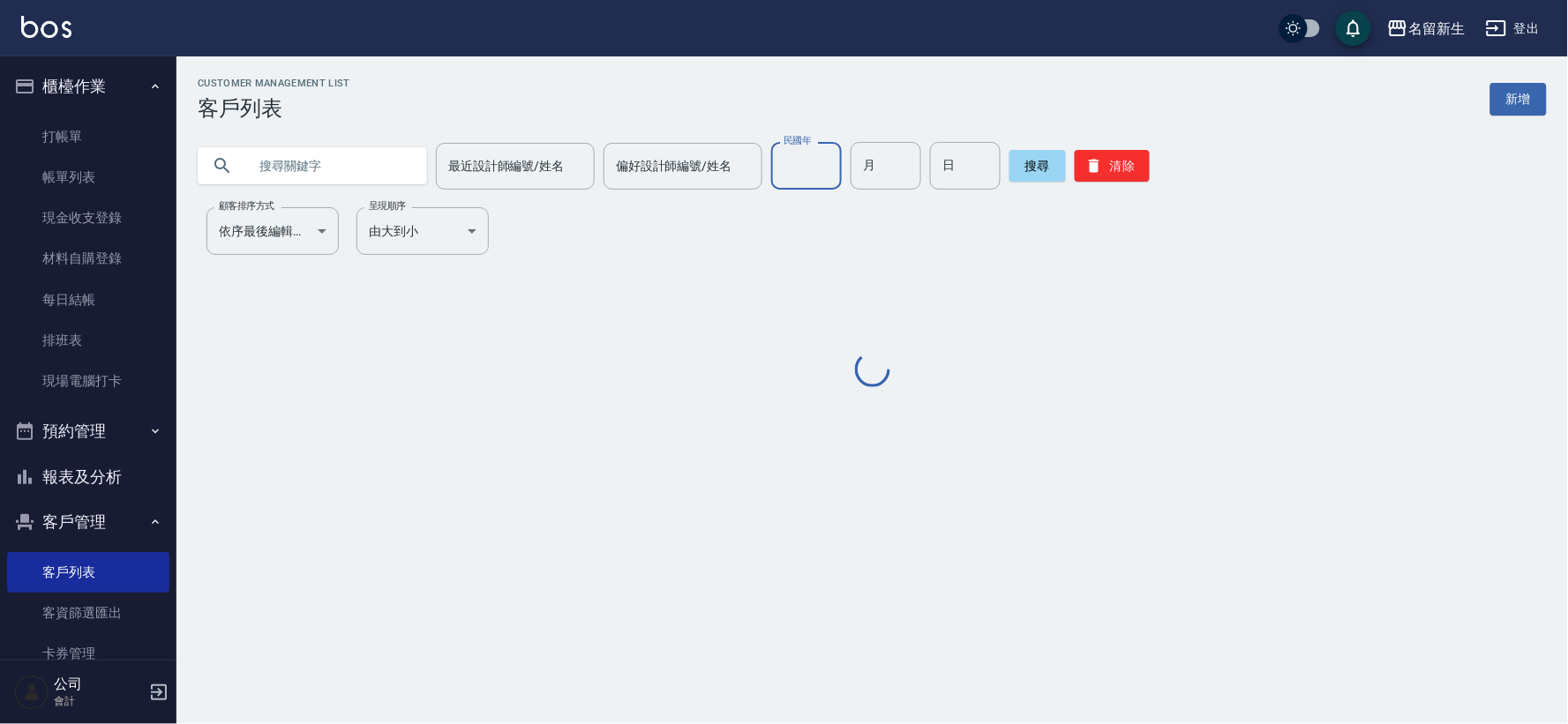
click at [778, 182] on input "民國年" at bounding box center [806, 166] width 71 height 48
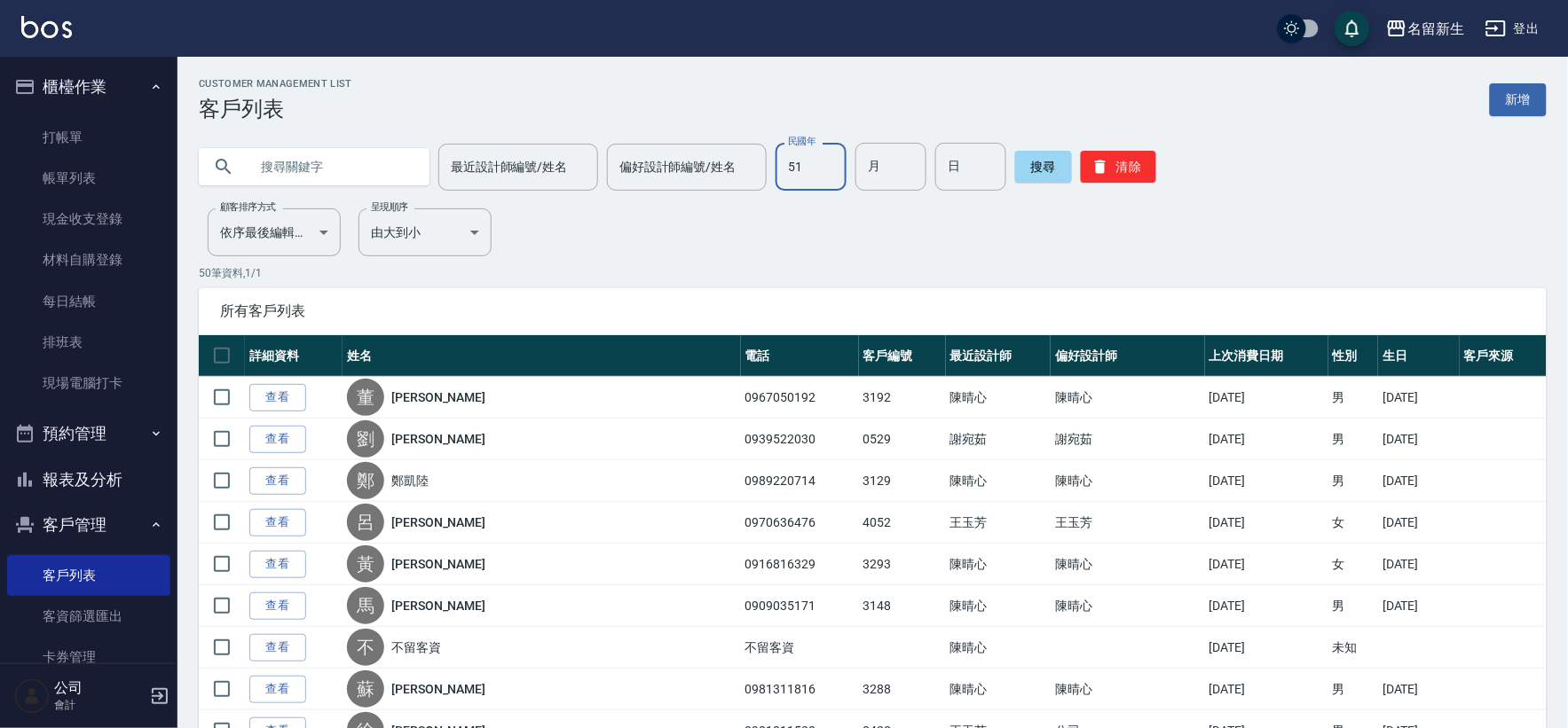
type input "51"
type input "05"
type input "04"
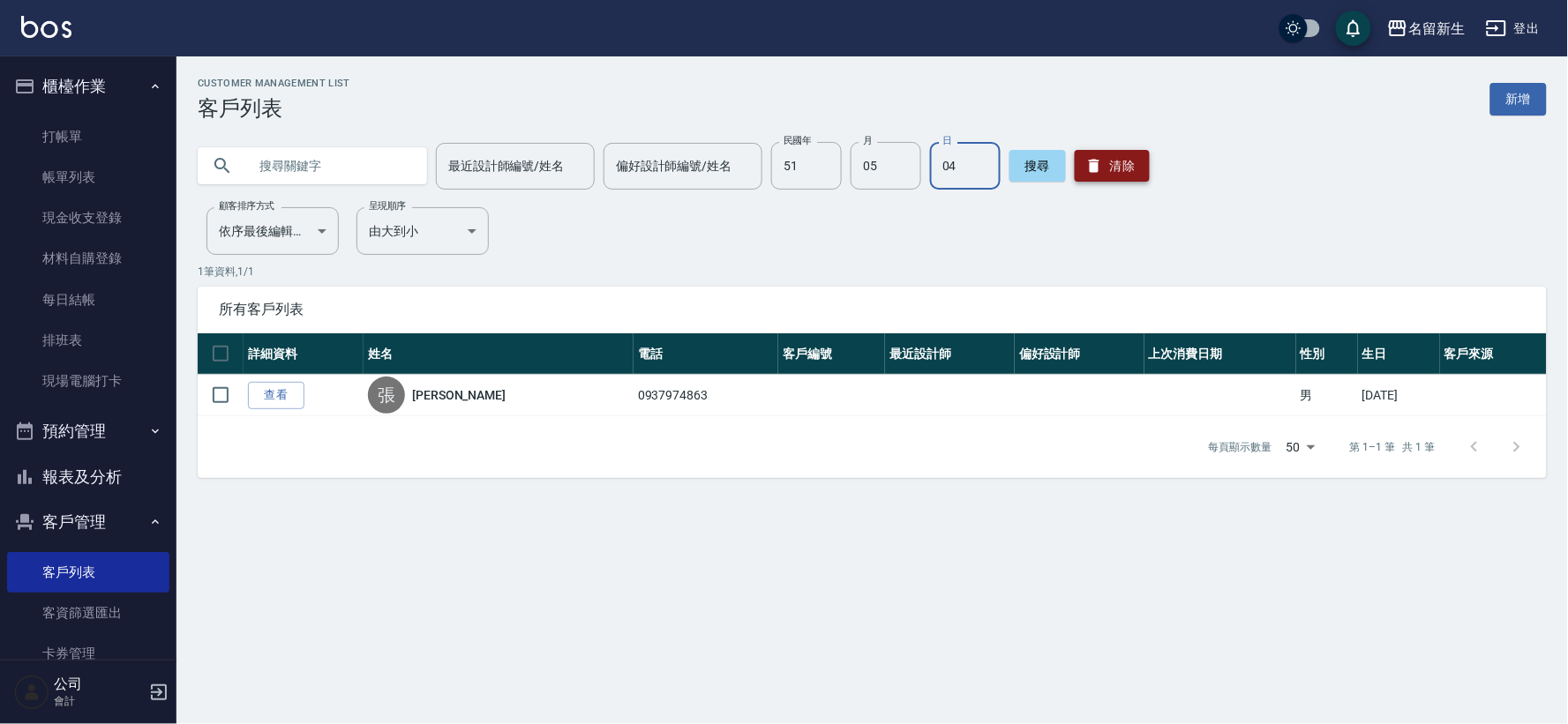
click at [1130, 166] on button "清除" at bounding box center [1112, 166] width 75 height 32
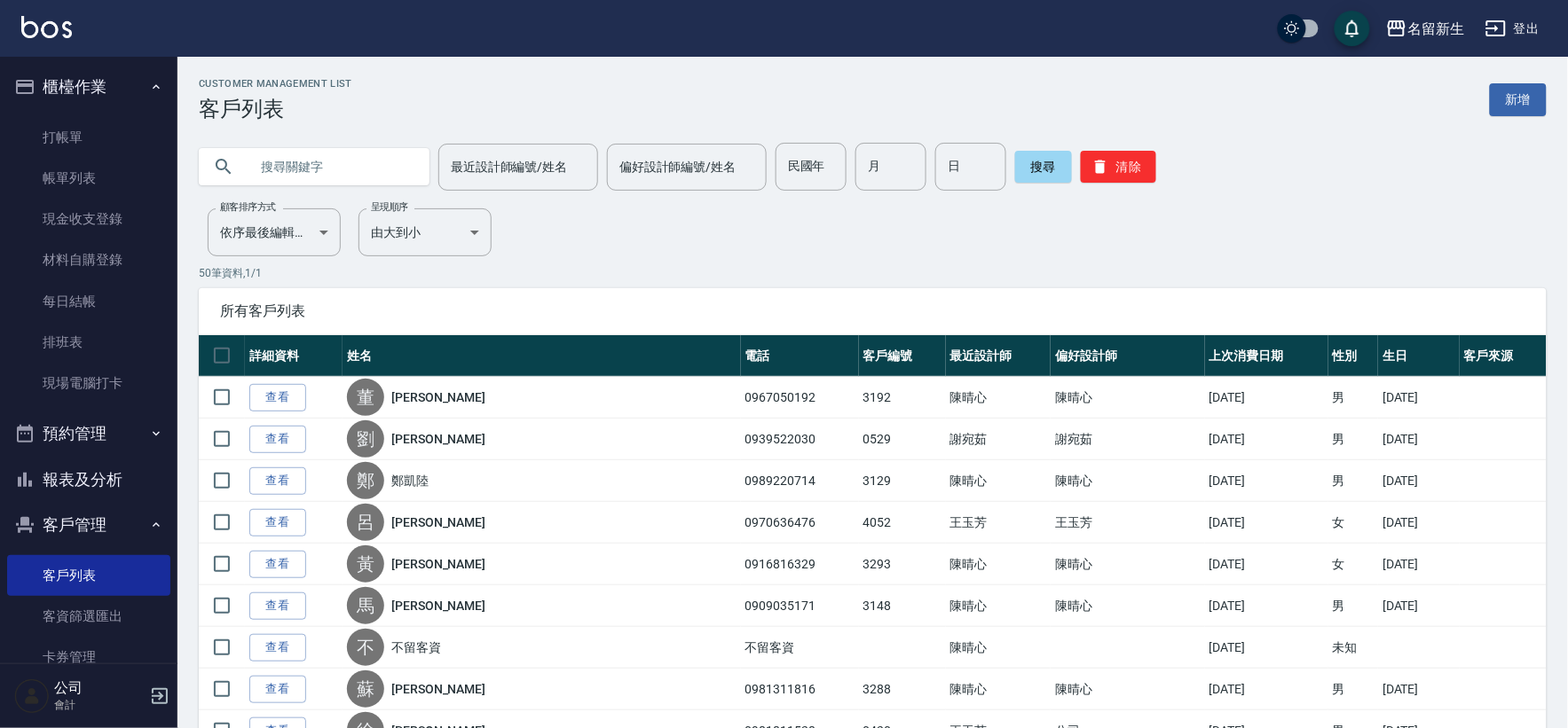
click at [54, 86] on button "櫃檯作業" at bounding box center [89, 87] width 163 height 46
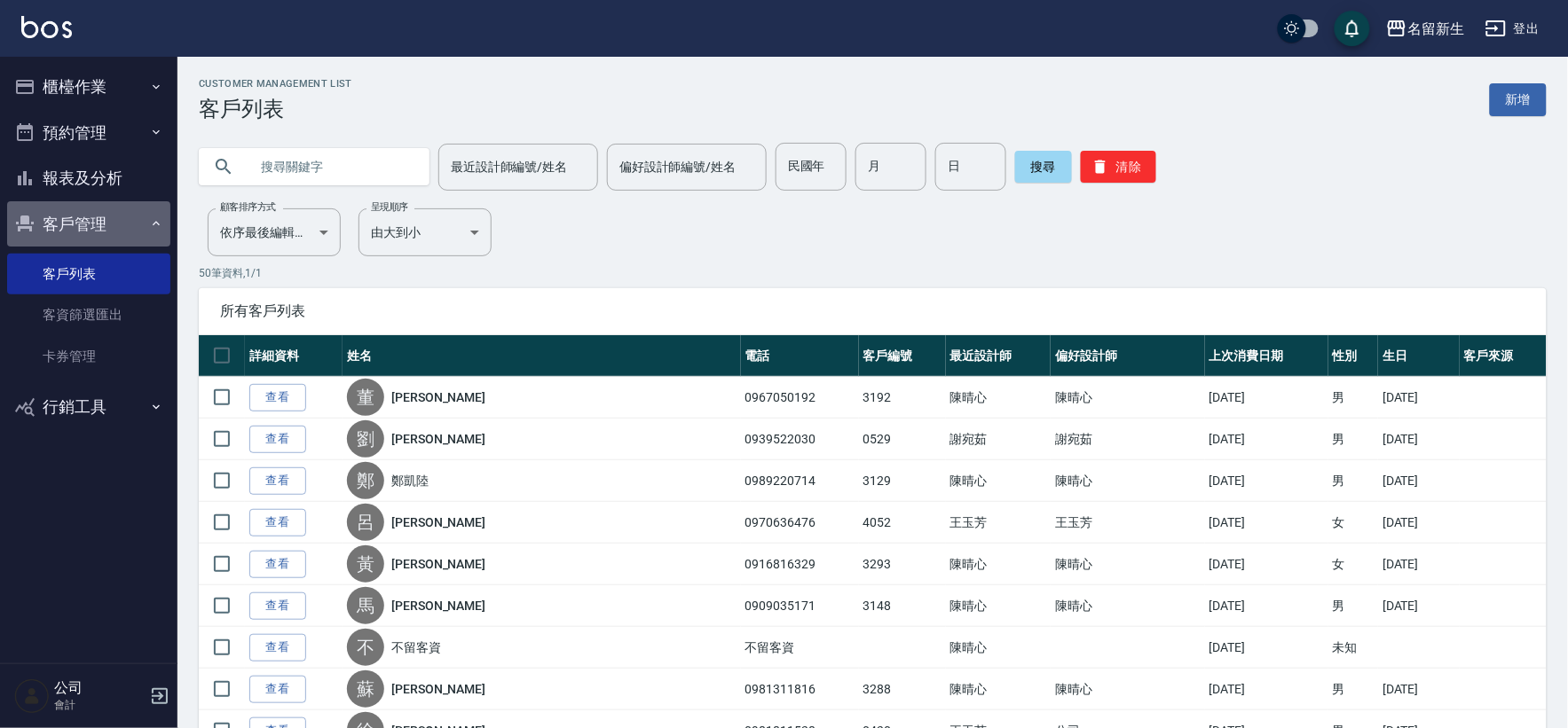
click at [104, 224] on button "客戶管理" at bounding box center [89, 225] width 163 height 46
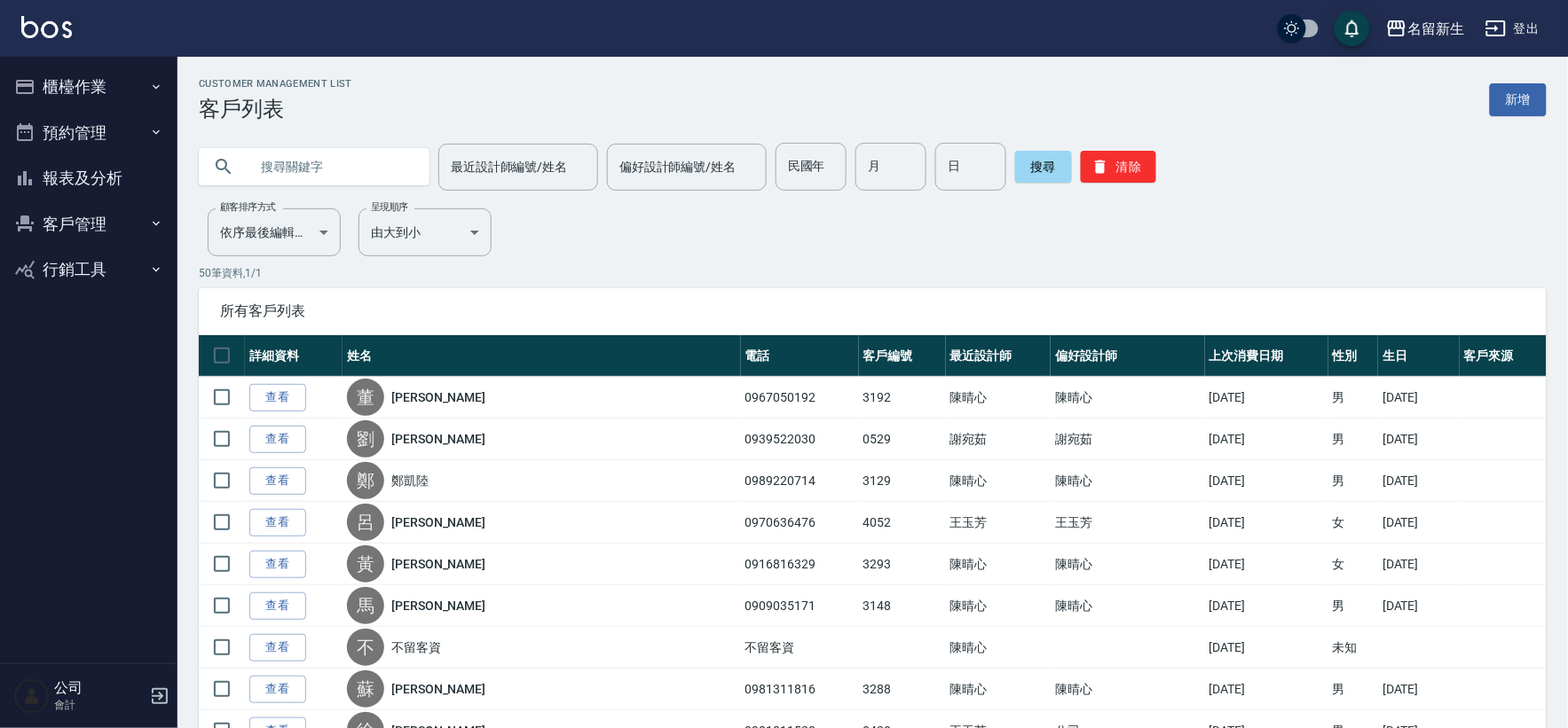
click at [104, 224] on button "客戶管理" at bounding box center [89, 225] width 163 height 46
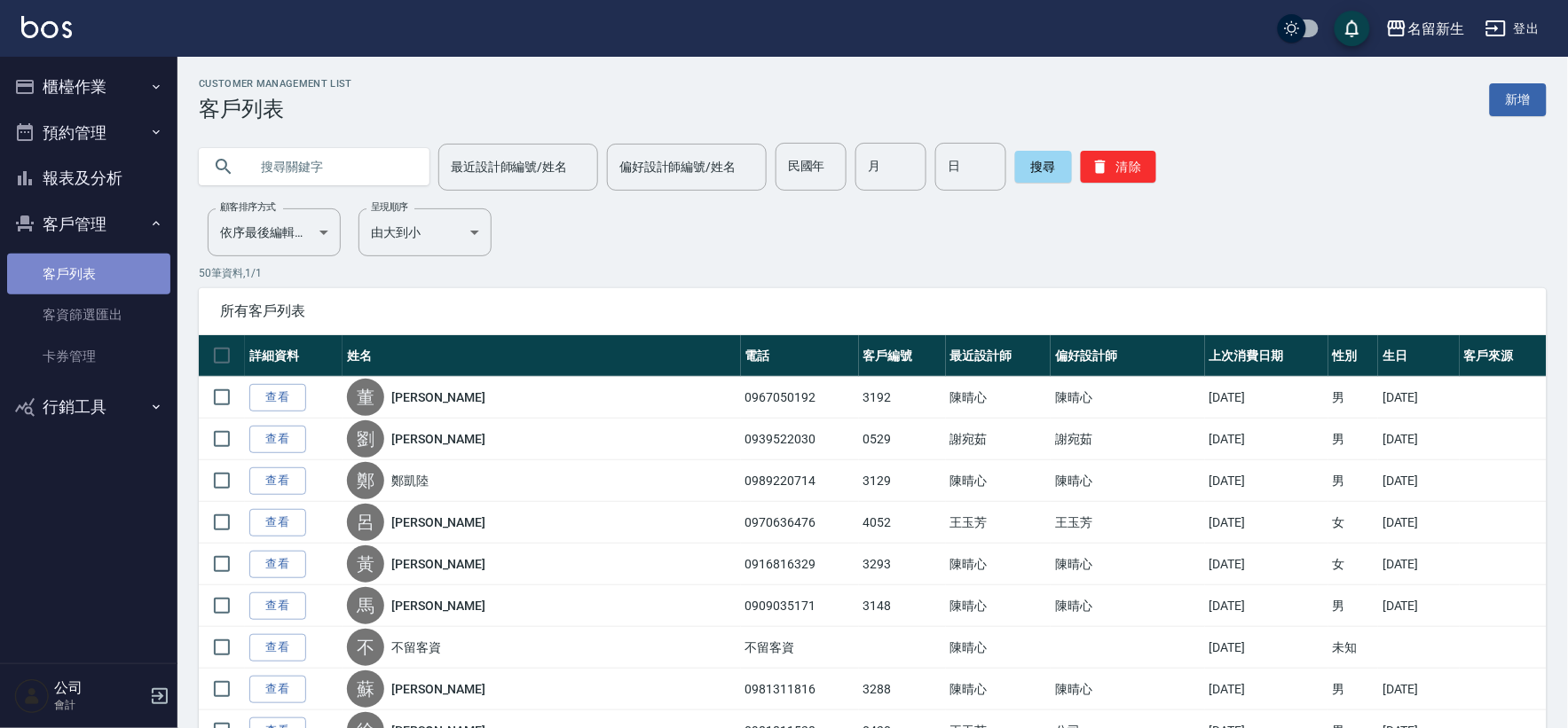
click at [89, 273] on link "客戶列表" at bounding box center [89, 274] width 163 height 41
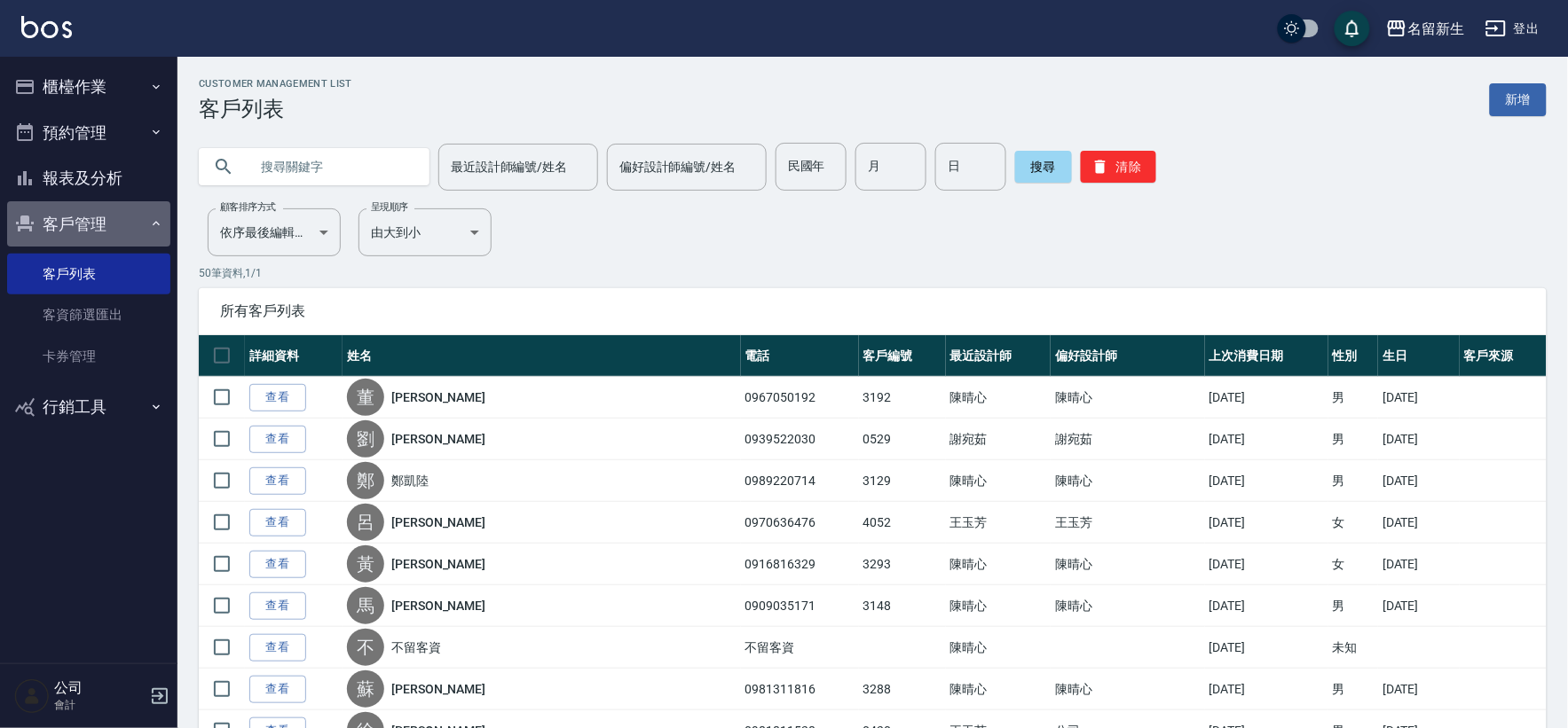
click at [104, 224] on button "客戶管理" at bounding box center [89, 225] width 163 height 46
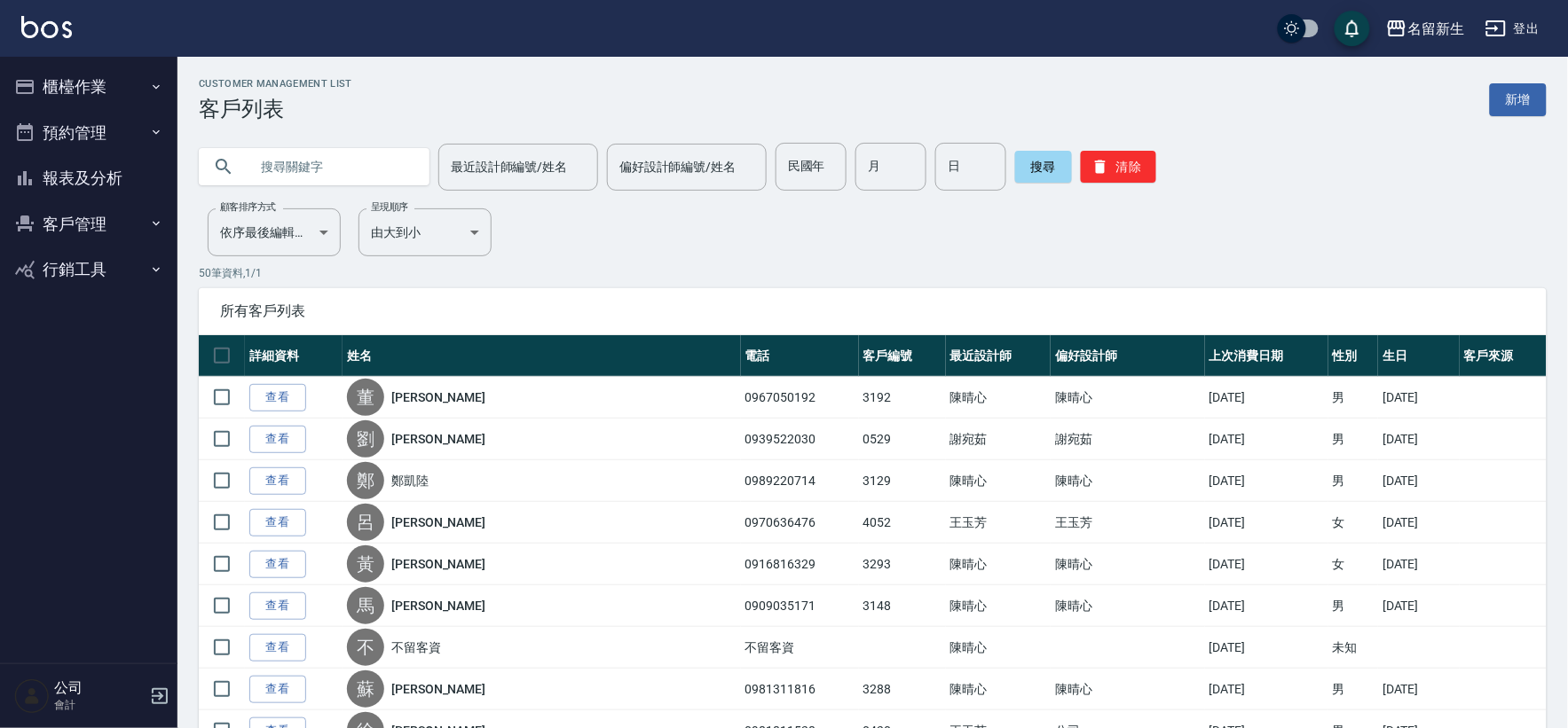
click at [103, 223] on button "客戶管理" at bounding box center [89, 225] width 163 height 46
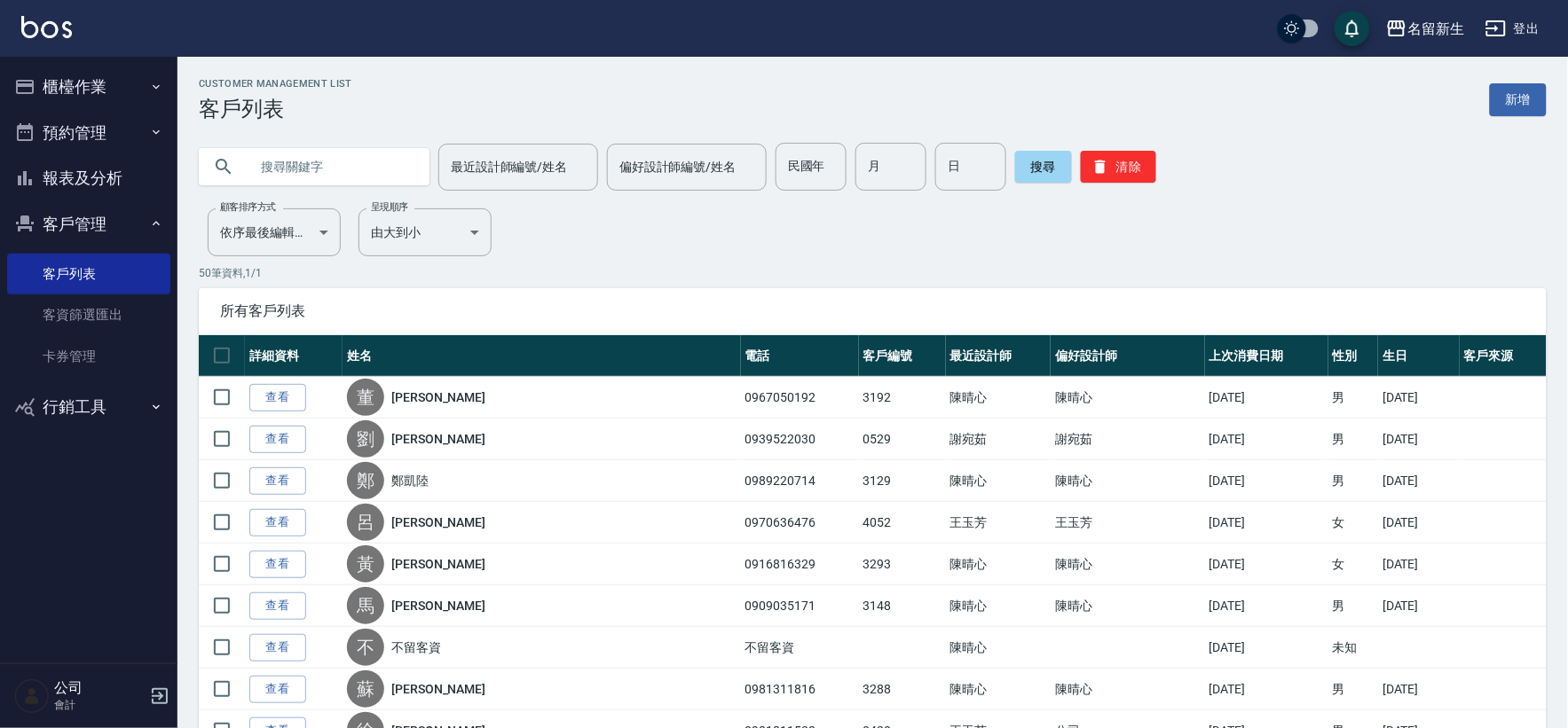
click at [58, 210] on button "客戶管理" at bounding box center [89, 225] width 163 height 46
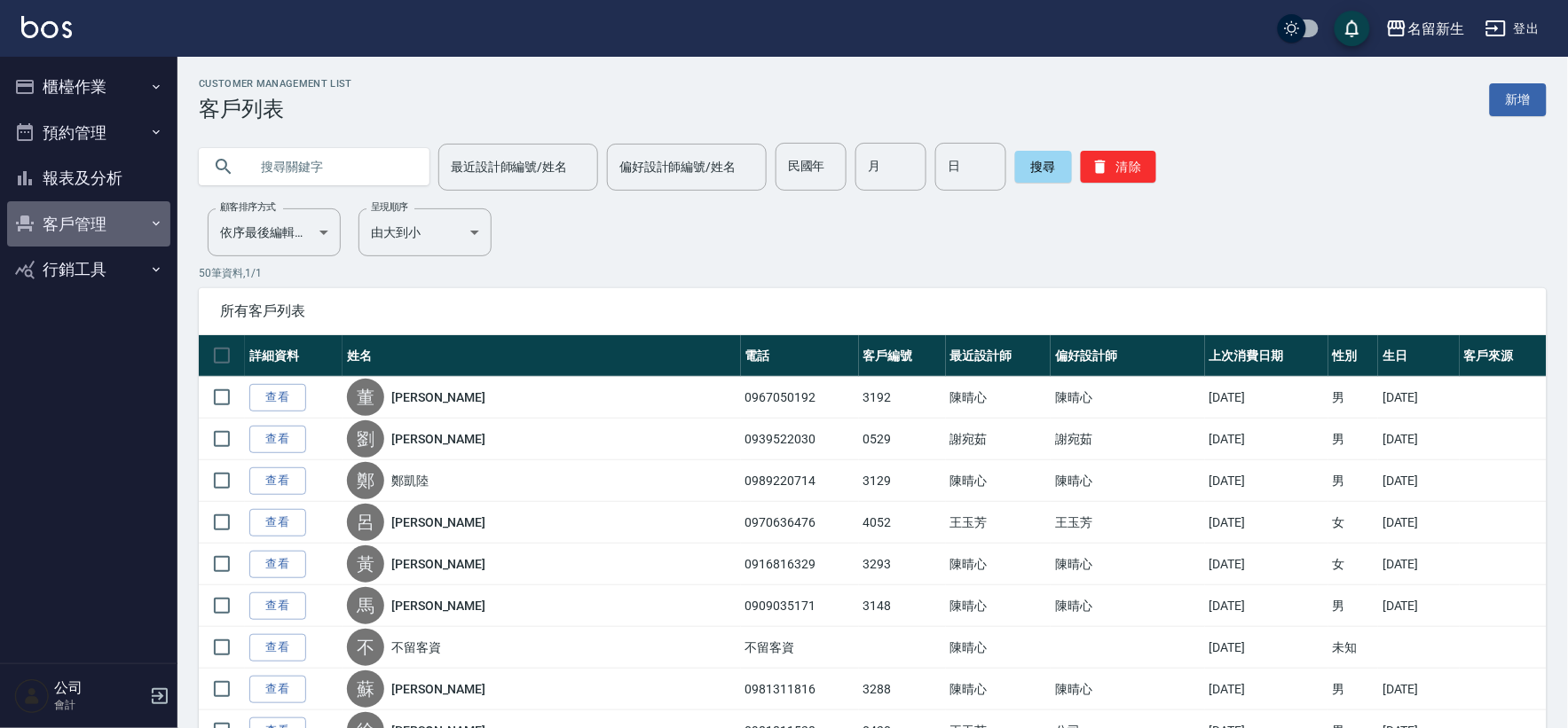
click at [58, 209] on button "客戶管理" at bounding box center [89, 225] width 163 height 46
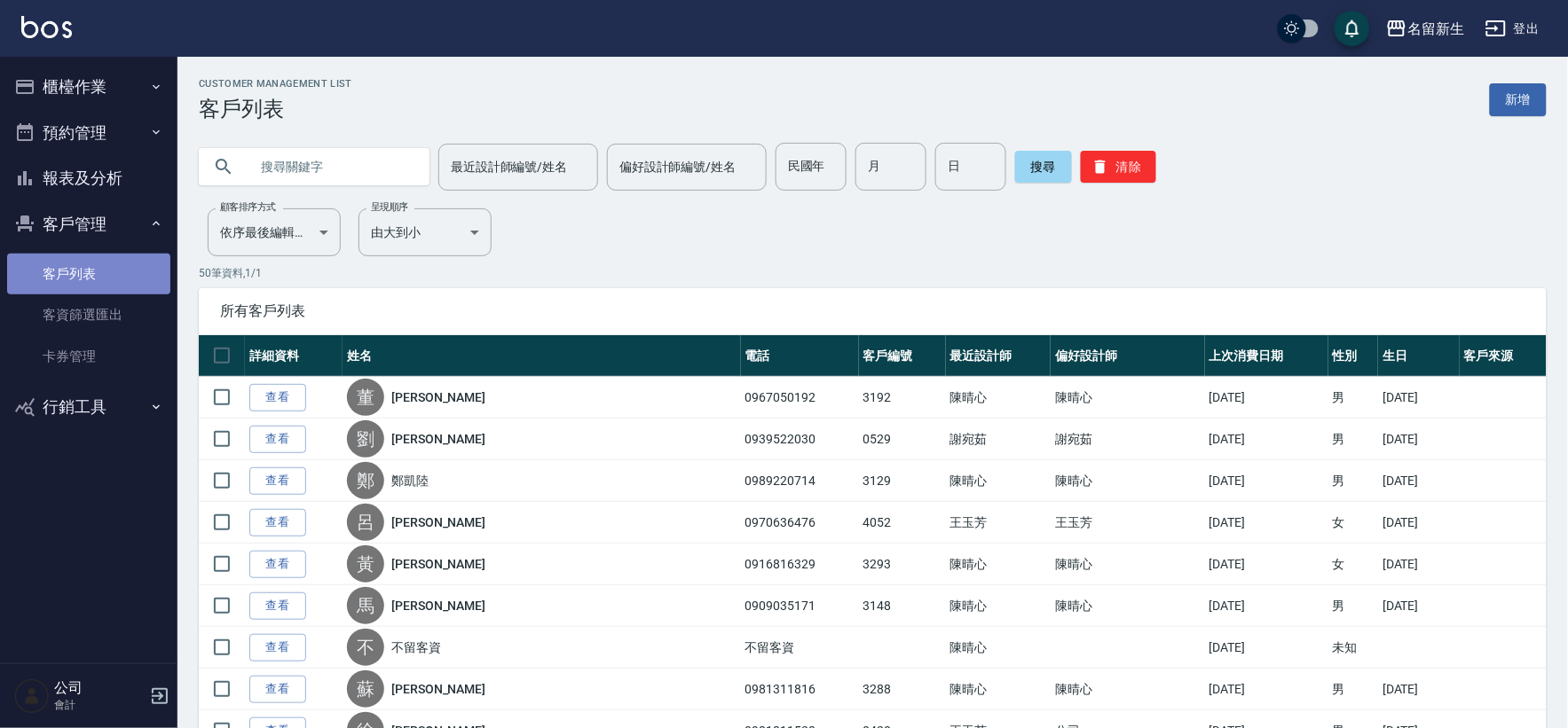
click at [103, 262] on link "客戶列表" at bounding box center [89, 274] width 163 height 41
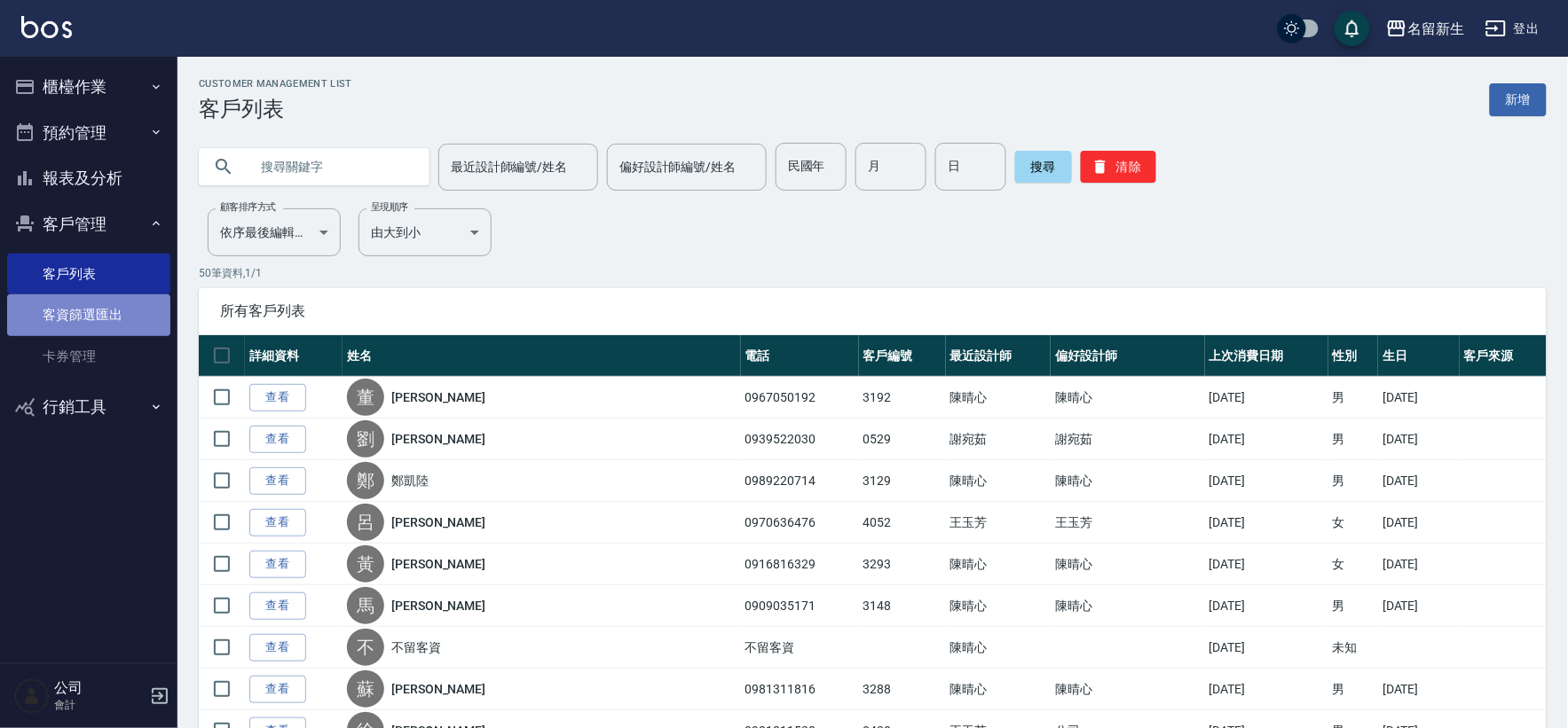
click at [107, 333] on link "客資篩選匯出" at bounding box center [89, 315] width 163 height 41
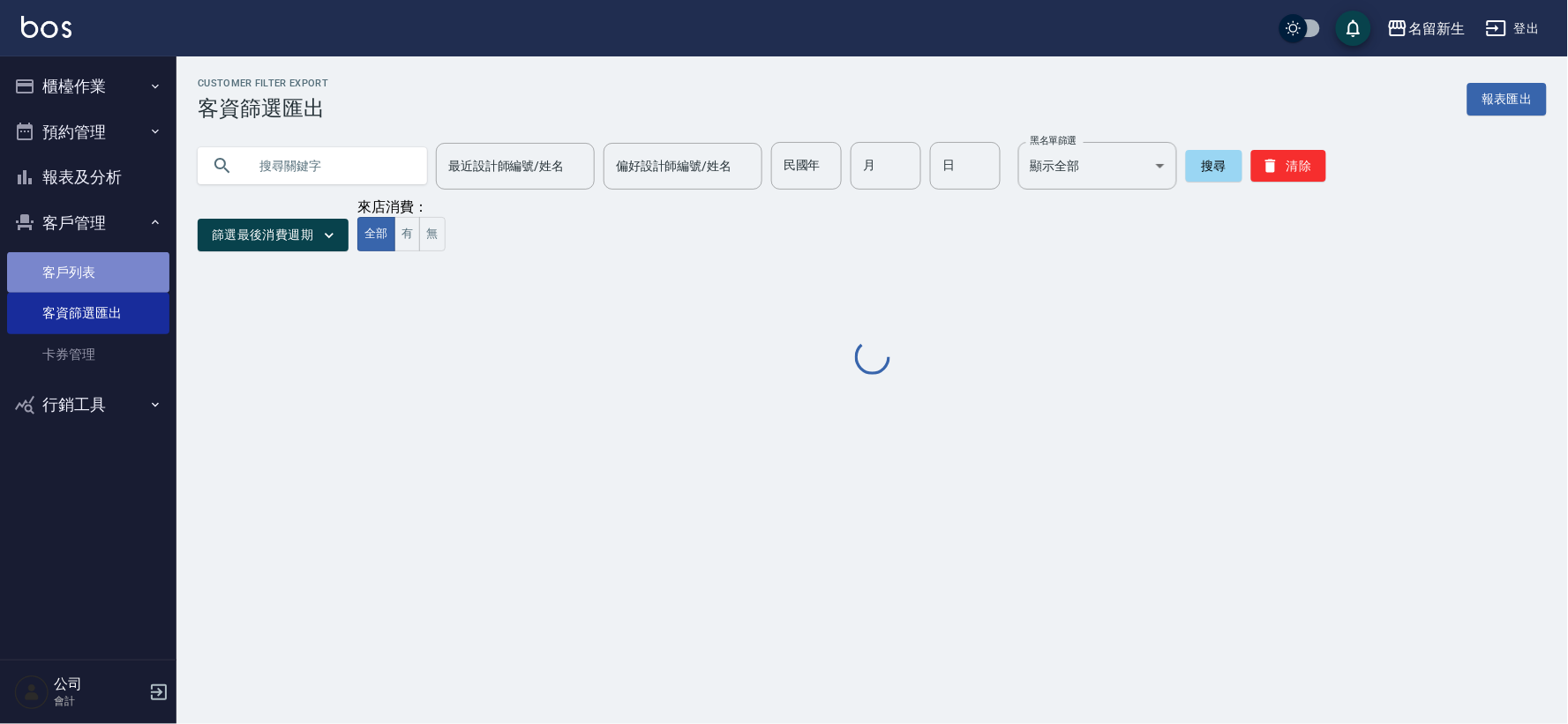
click at [113, 258] on link "客戶列表" at bounding box center [88, 272] width 162 height 40
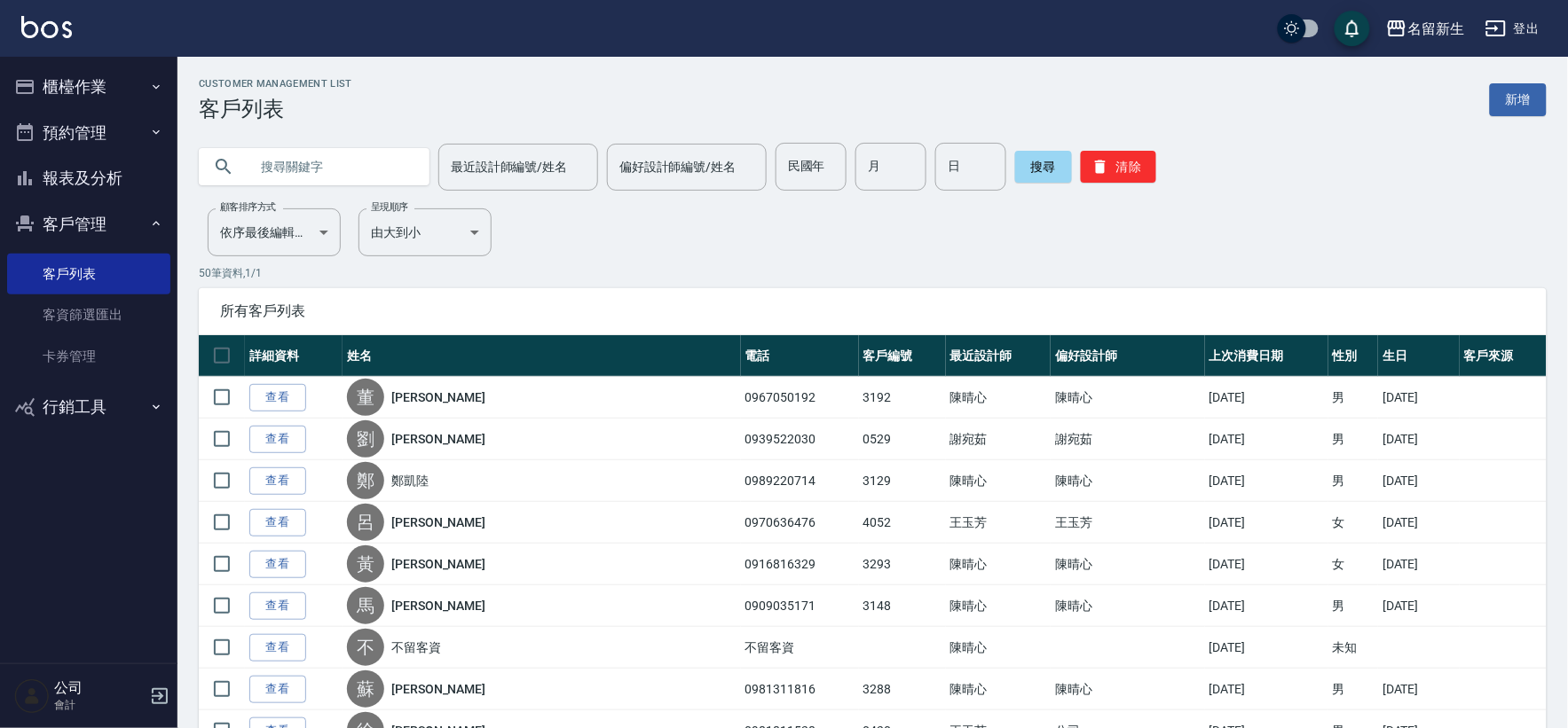
click at [87, 85] on button "櫃檯作業" at bounding box center [89, 87] width 163 height 46
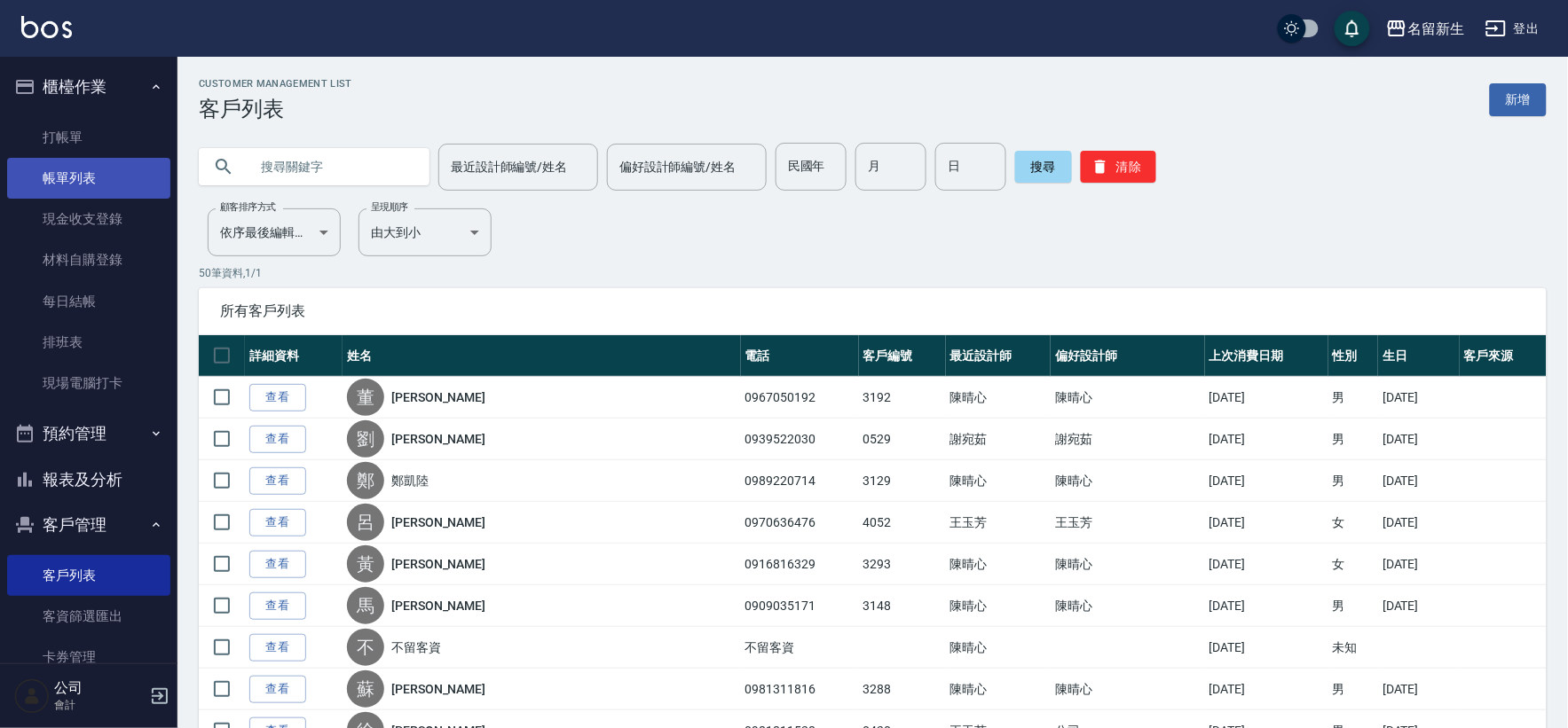
click at [76, 179] on link "帳單列表" at bounding box center [89, 179] width 163 height 41
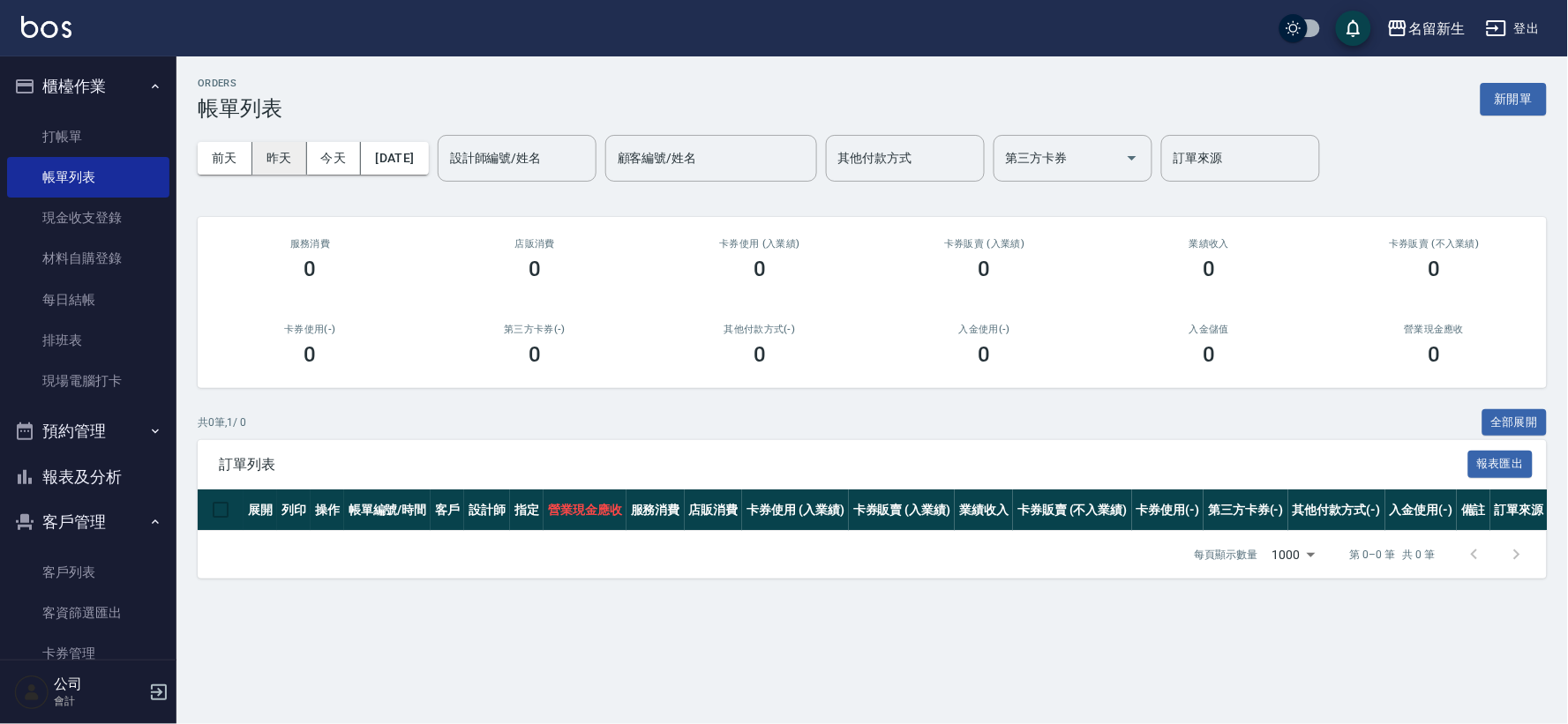
click at [271, 156] on button "昨天" at bounding box center [279, 157] width 54 height 32
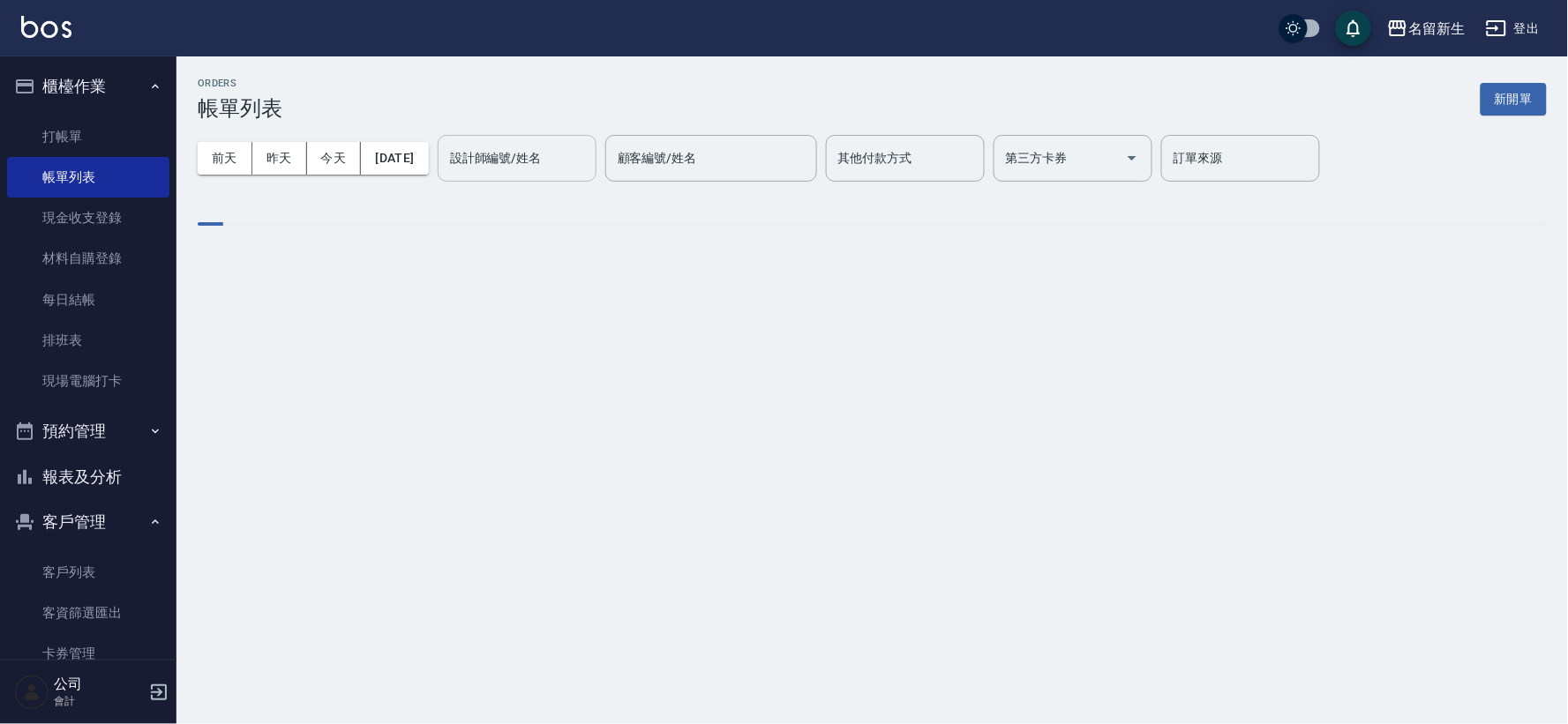
click at [551, 153] on div "設計師編號/姓名 設計師編號/姓名" at bounding box center [517, 158] width 159 height 47
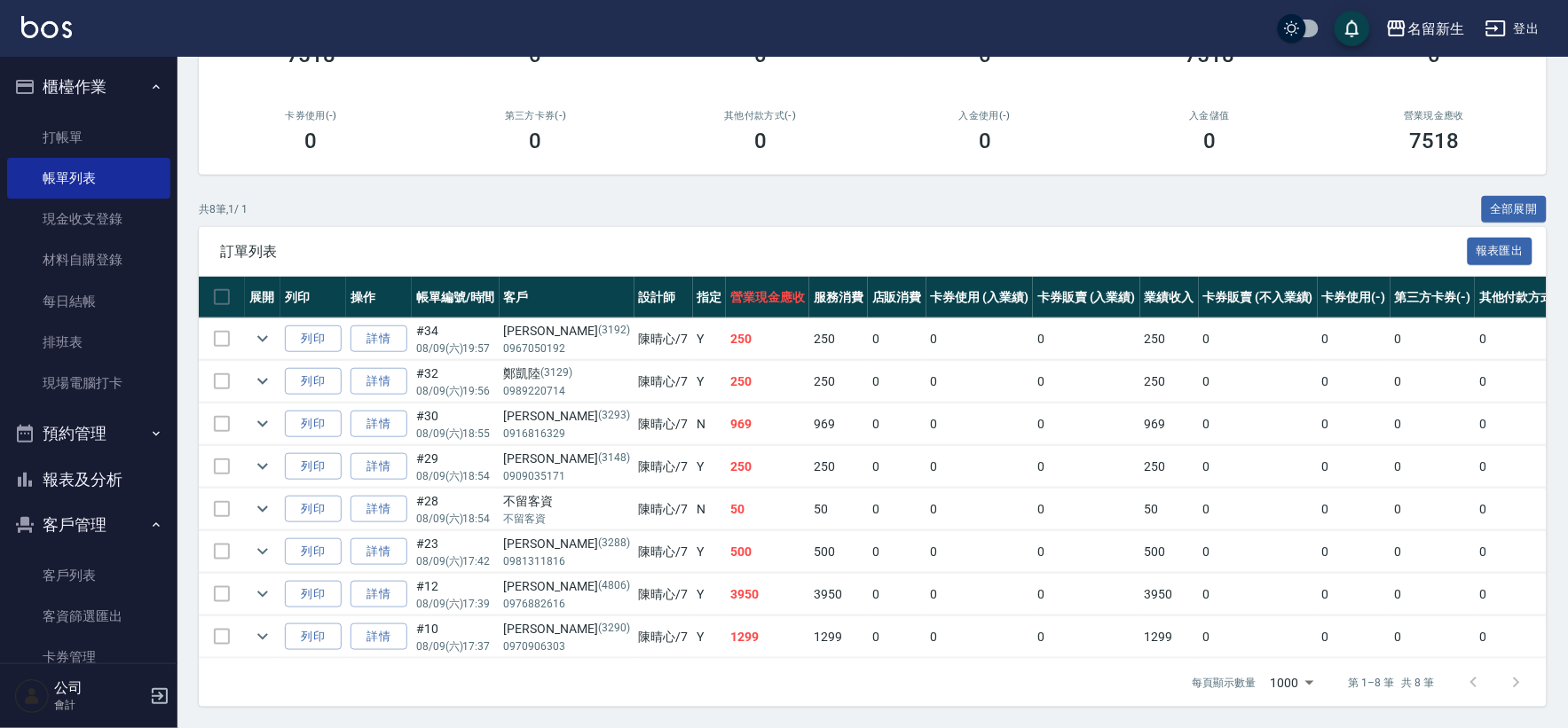
scroll to position [231, 0]
type input "[PERSON_NAME]-7"
click at [263, 626] on icon "expand row" at bounding box center [262, 636] width 21 height 21
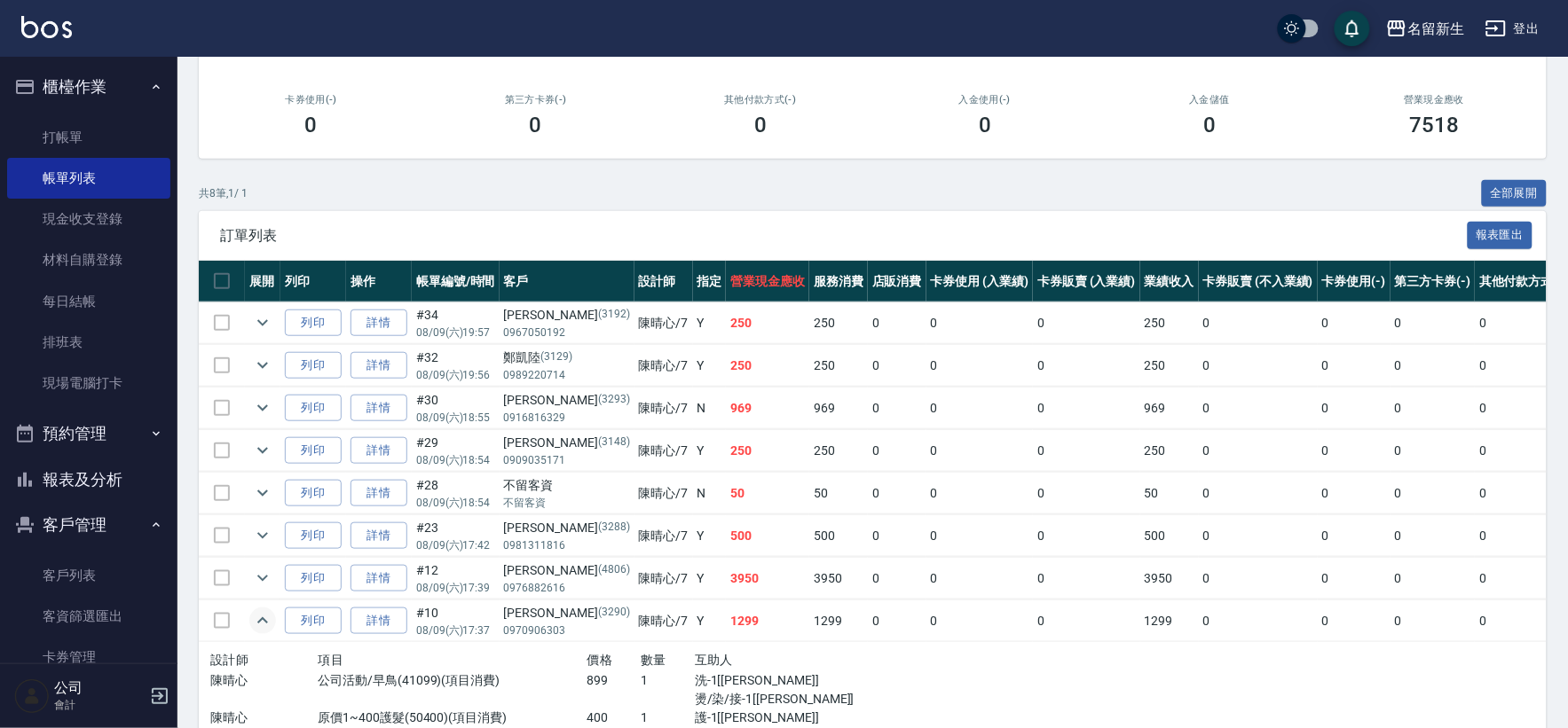
scroll to position [323, 0]
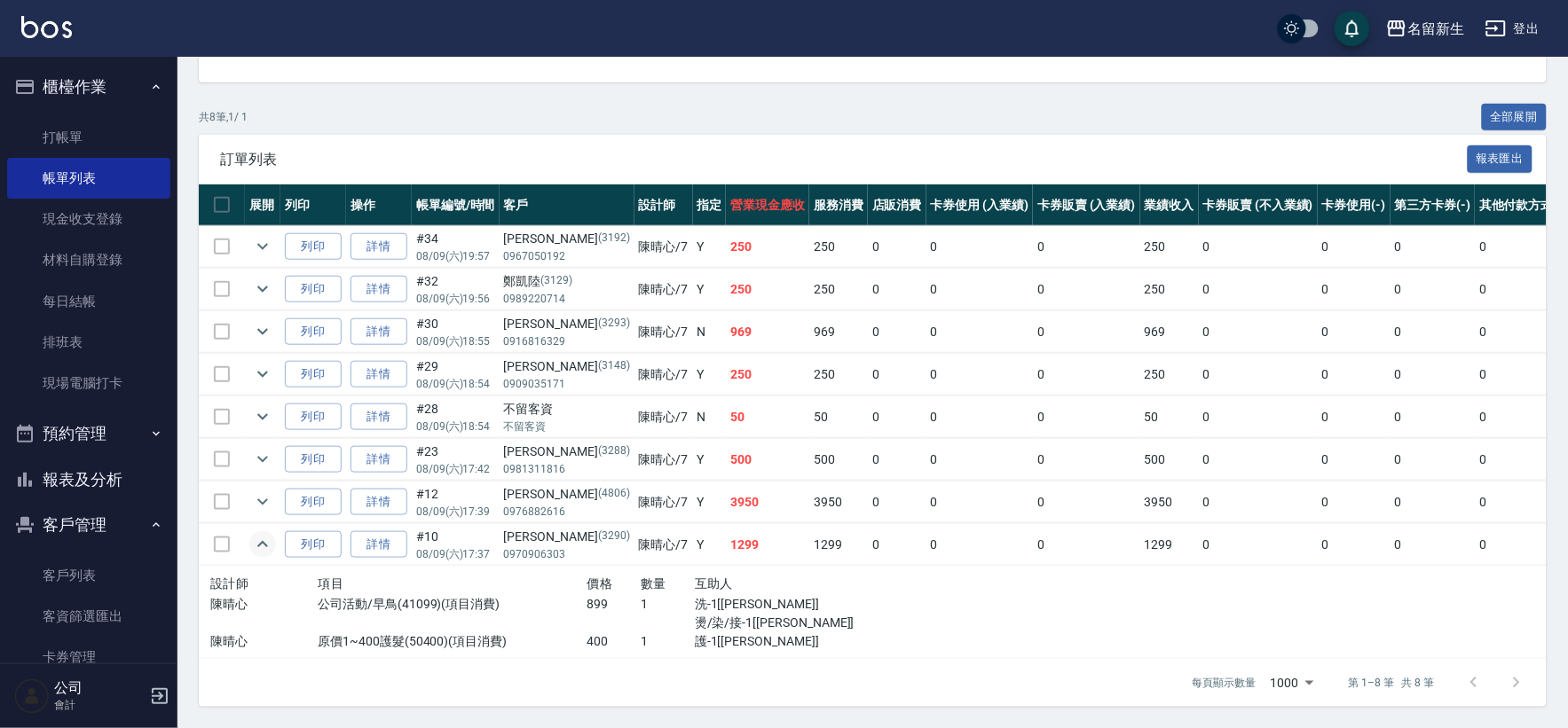
click at [101, 80] on button "櫃檯作業" at bounding box center [89, 87] width 163 height 46
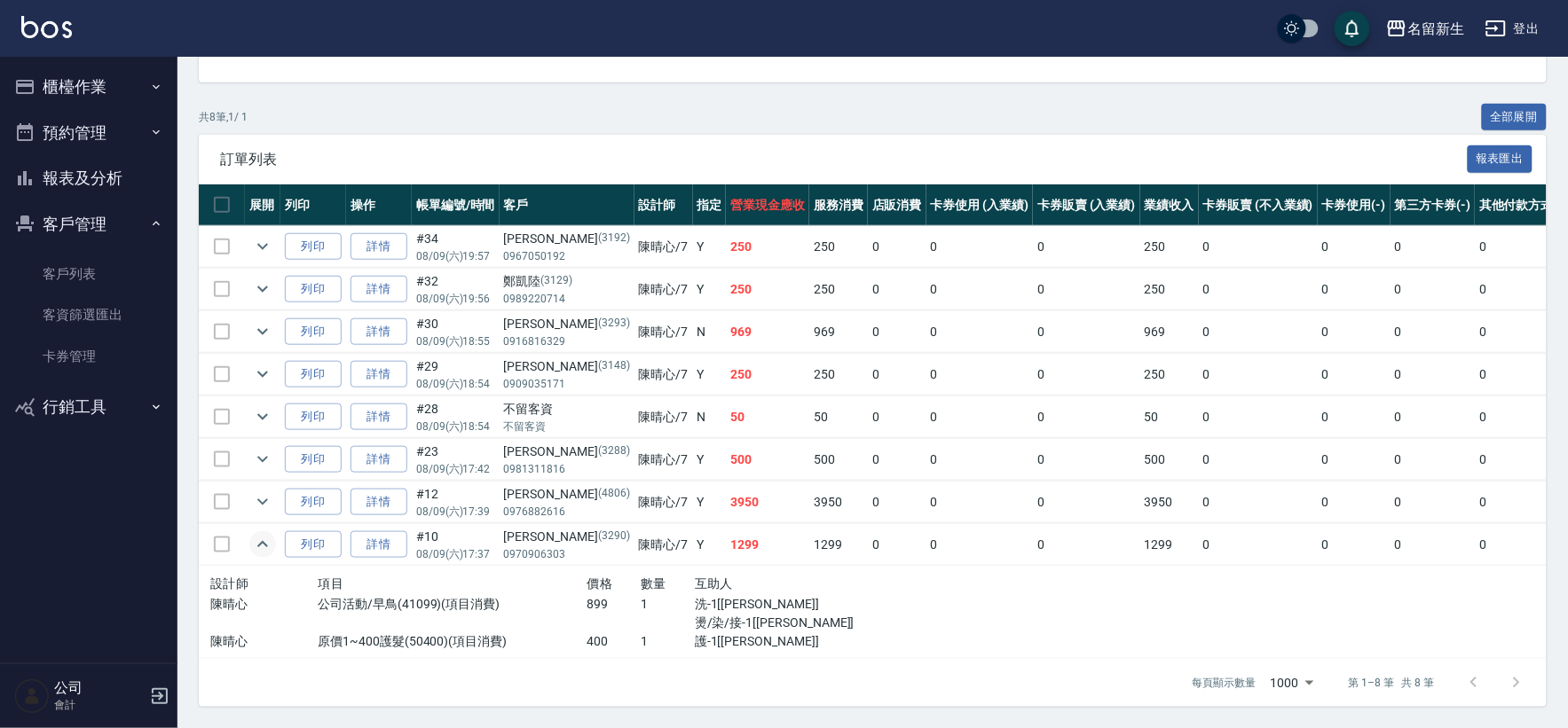
click at [57, 275] on link "客戶列表" at bounding box center [89, 274] width 163 height 41
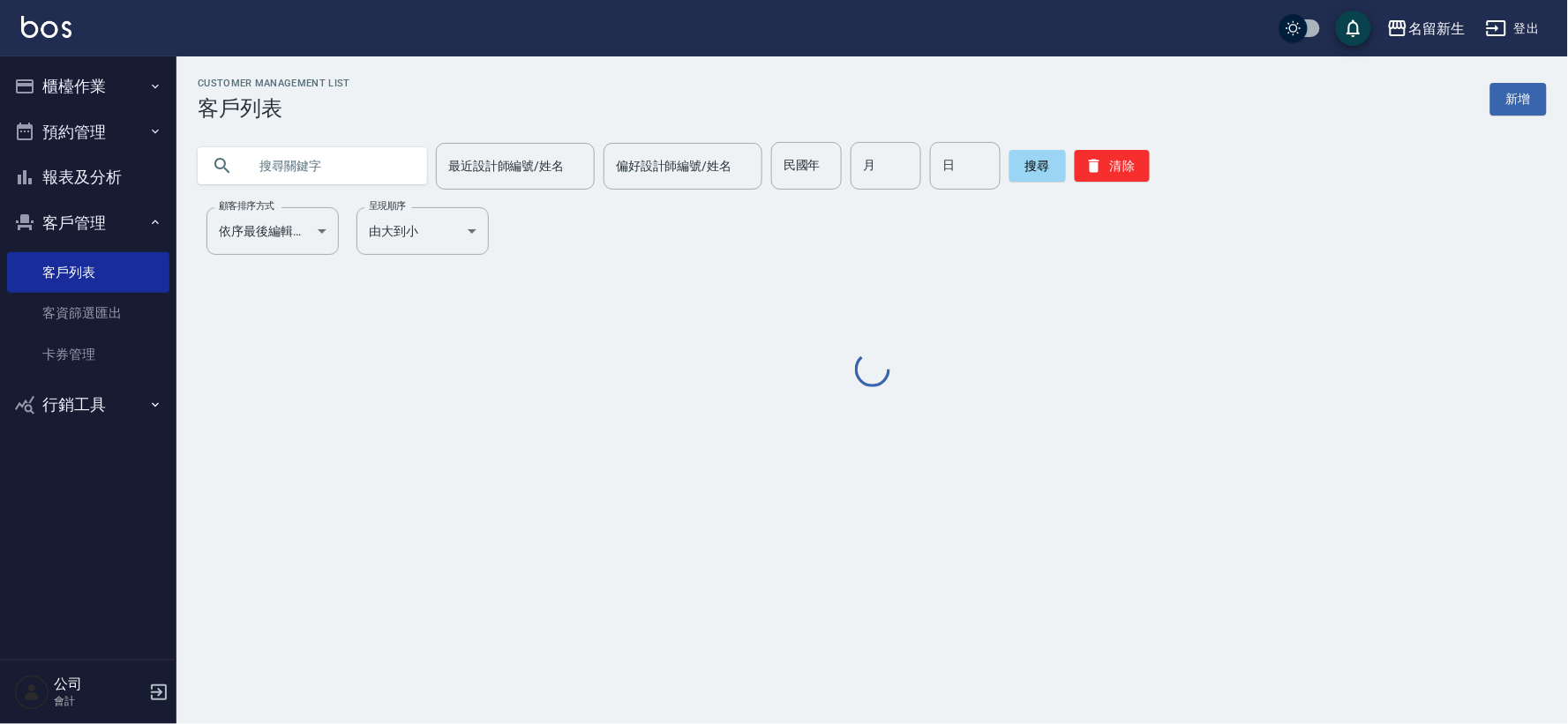
click at [110, 160] on button "報表及分析" at bounding box center [88, 178] width 162 height 46
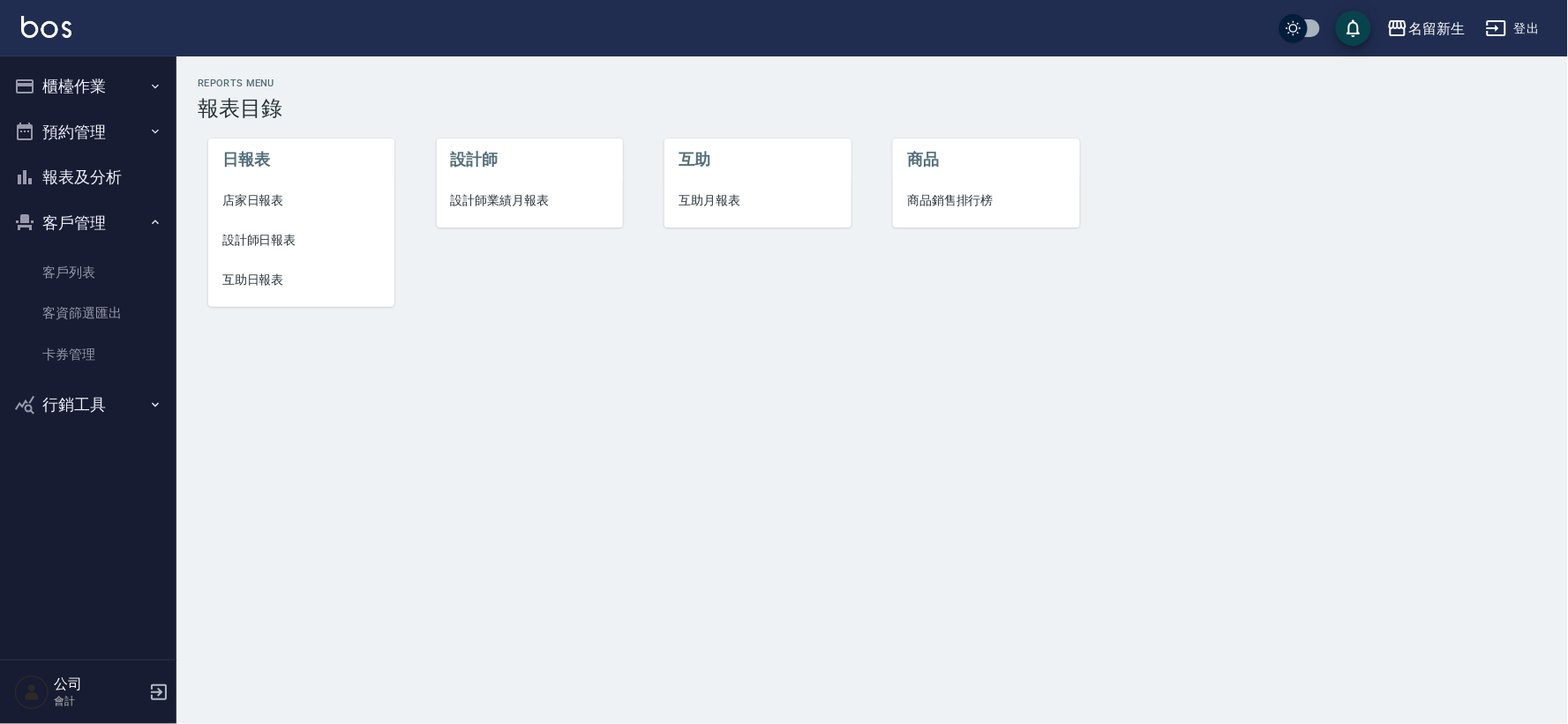
click at [244, 243] on span "設計師日報表" at bounding box center [302, 240] width 158 height 18
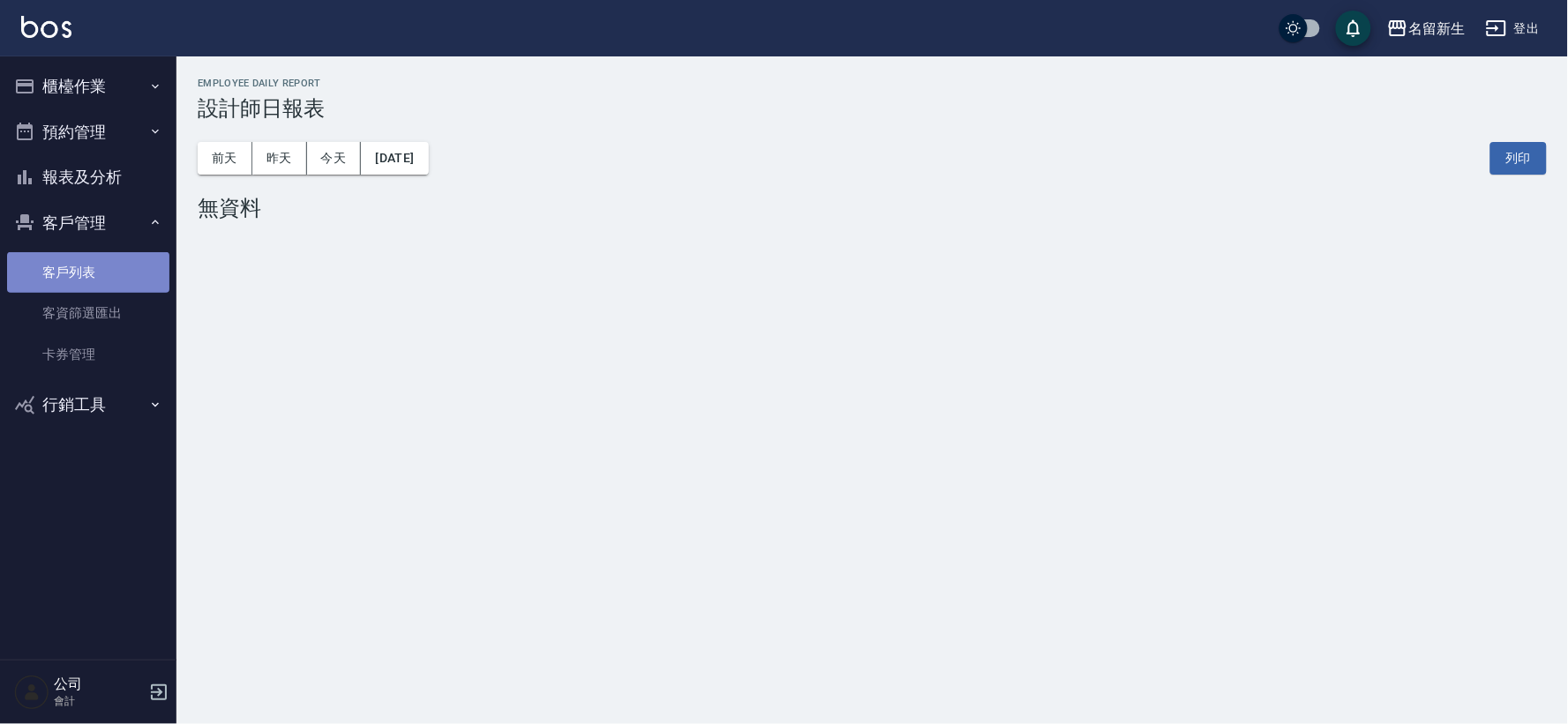
click at [31, 276] on link "客戶列表" at bounding box center [88, 272] width 162 height 40
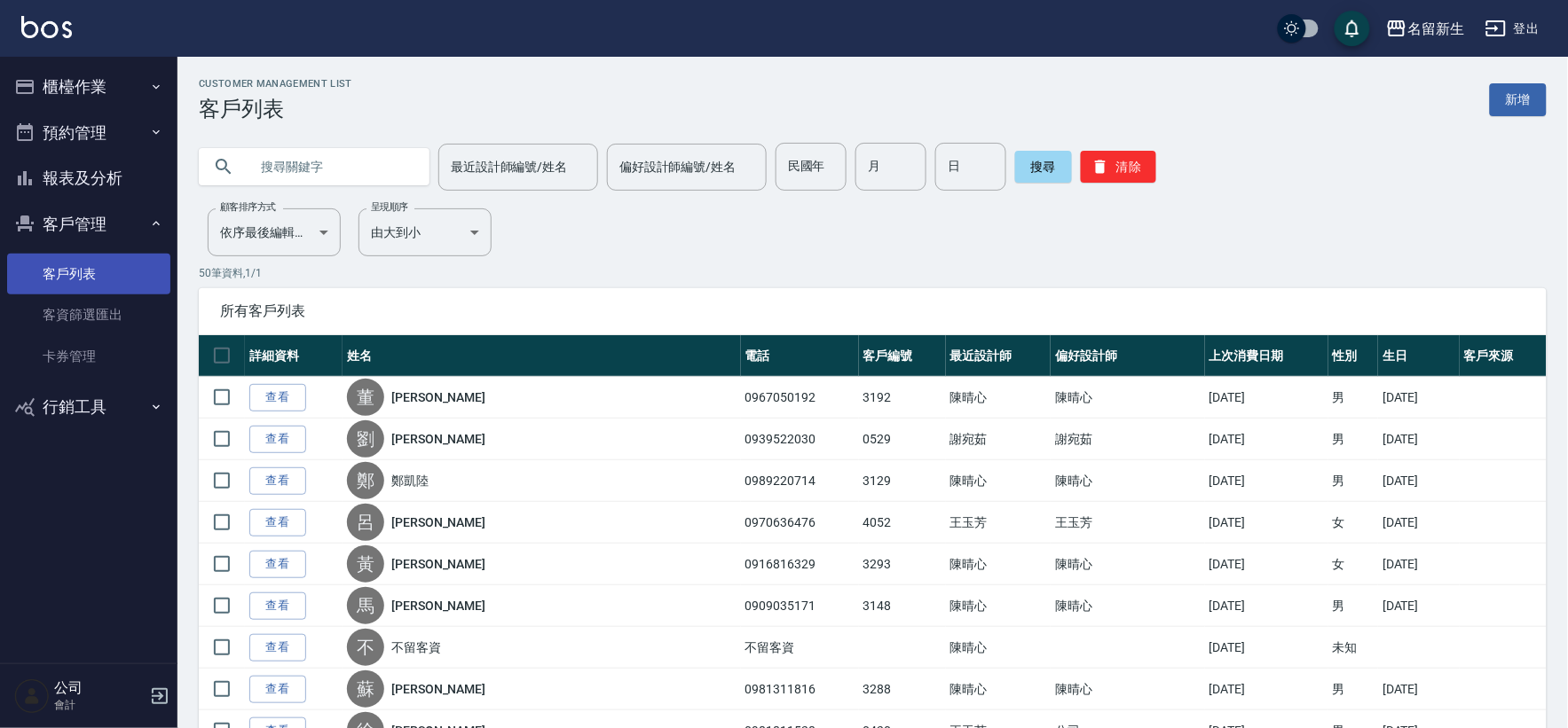
click at [75, 311] on link "客資篩選匯出" at bounding box center [89, 315] width 163 height 41
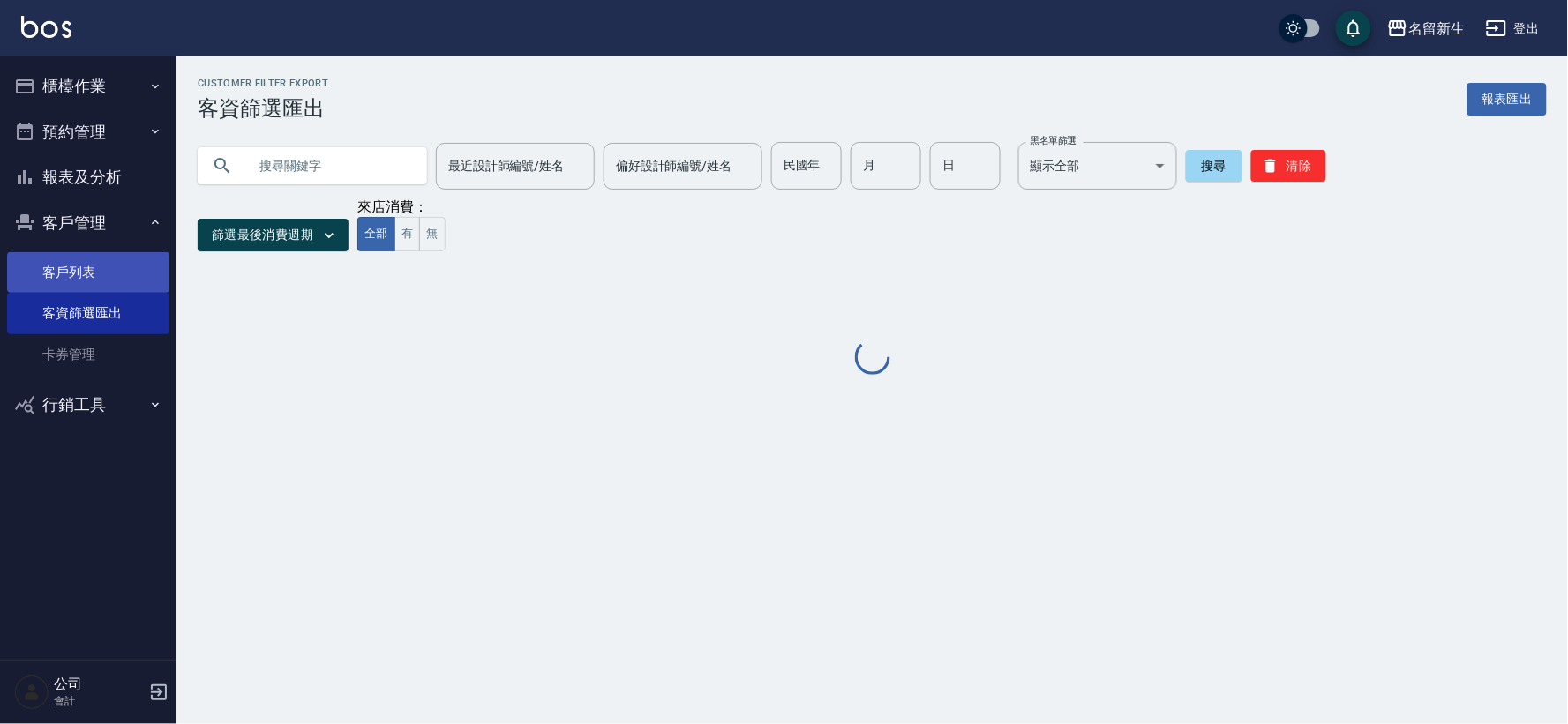
click at [83, 259] on link "客戶列表" at bounding box center [88, 272] width 162 height 40
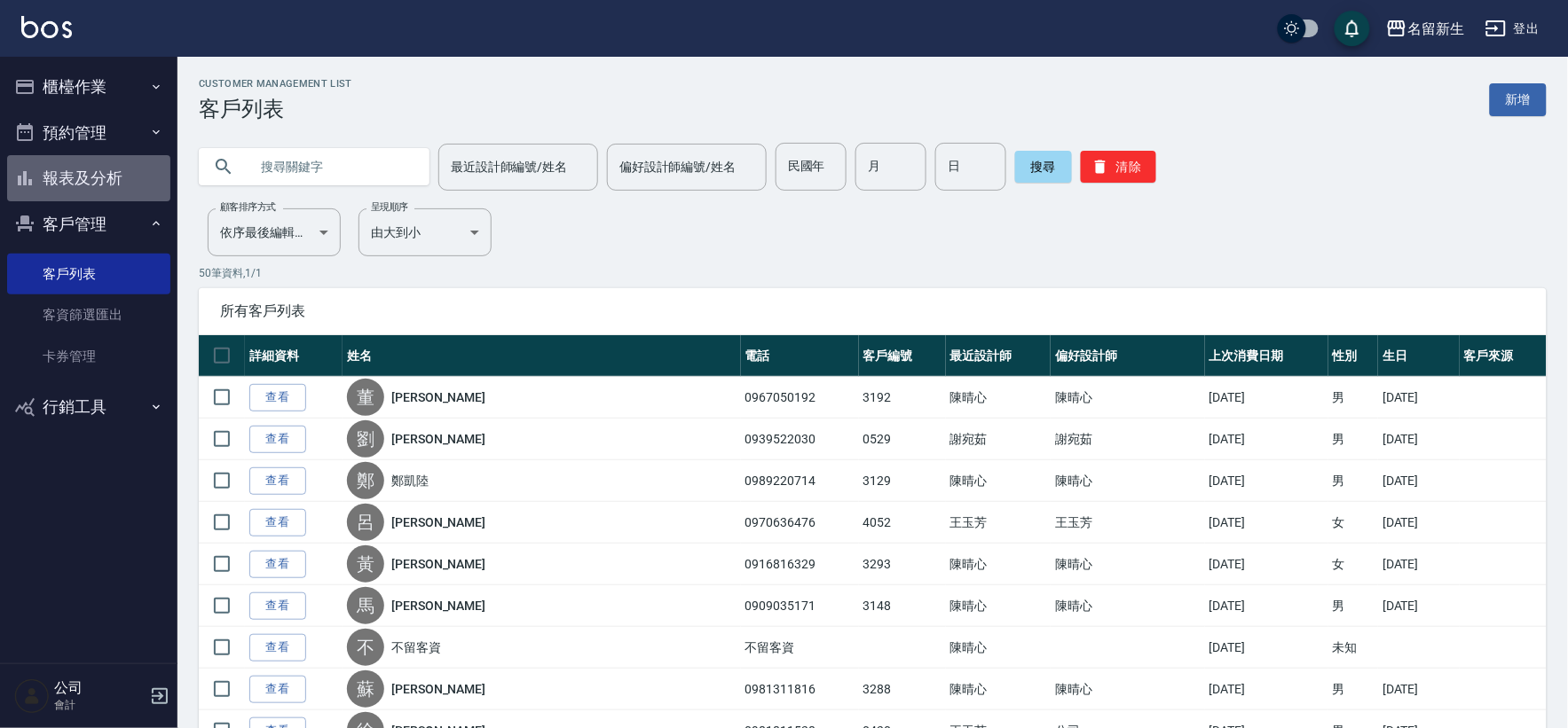
click at [118, 168] on button "報表及分析" at bounding box center [89, 179] width 163 height 46
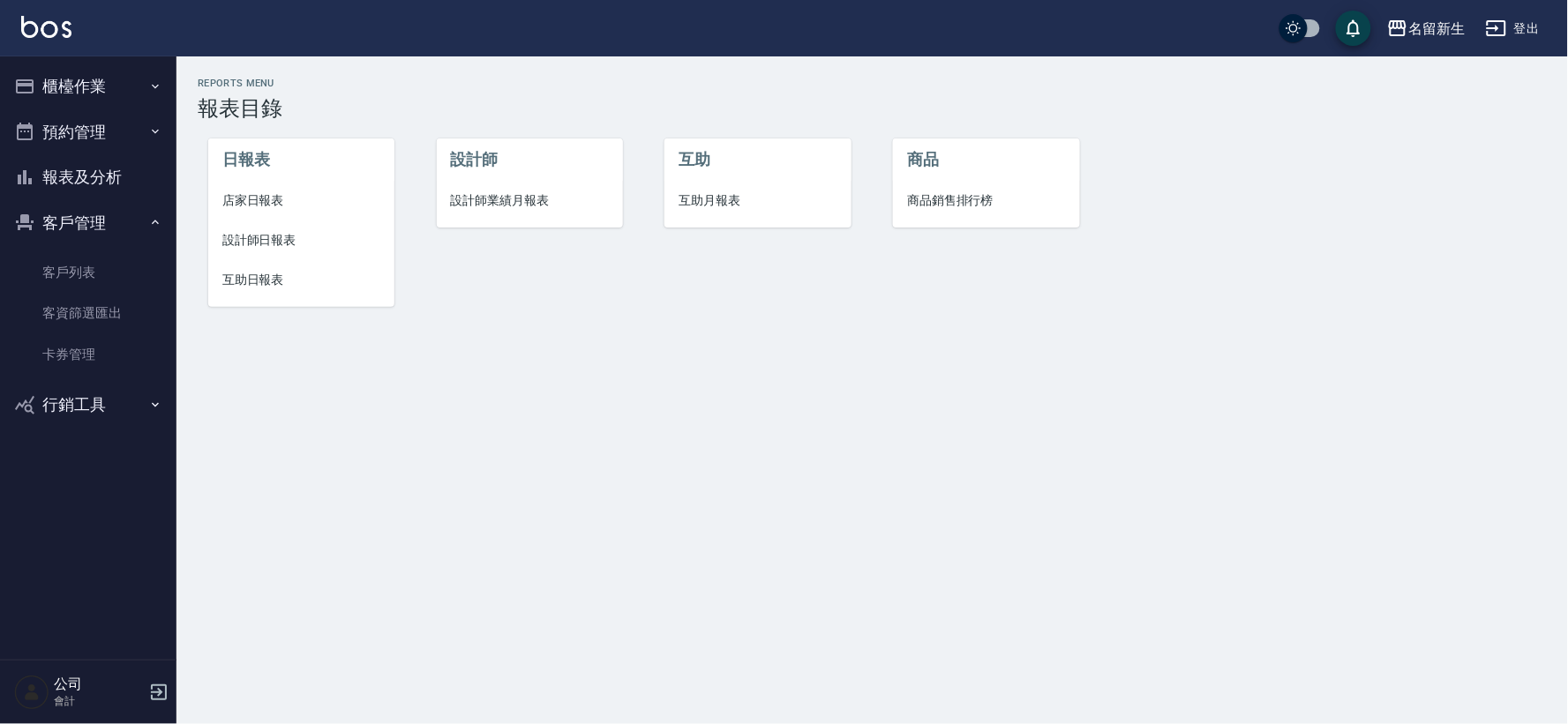
click at [288, 241] on span "設計師日報表" at bounding box center [302, 240] width 158 height 18
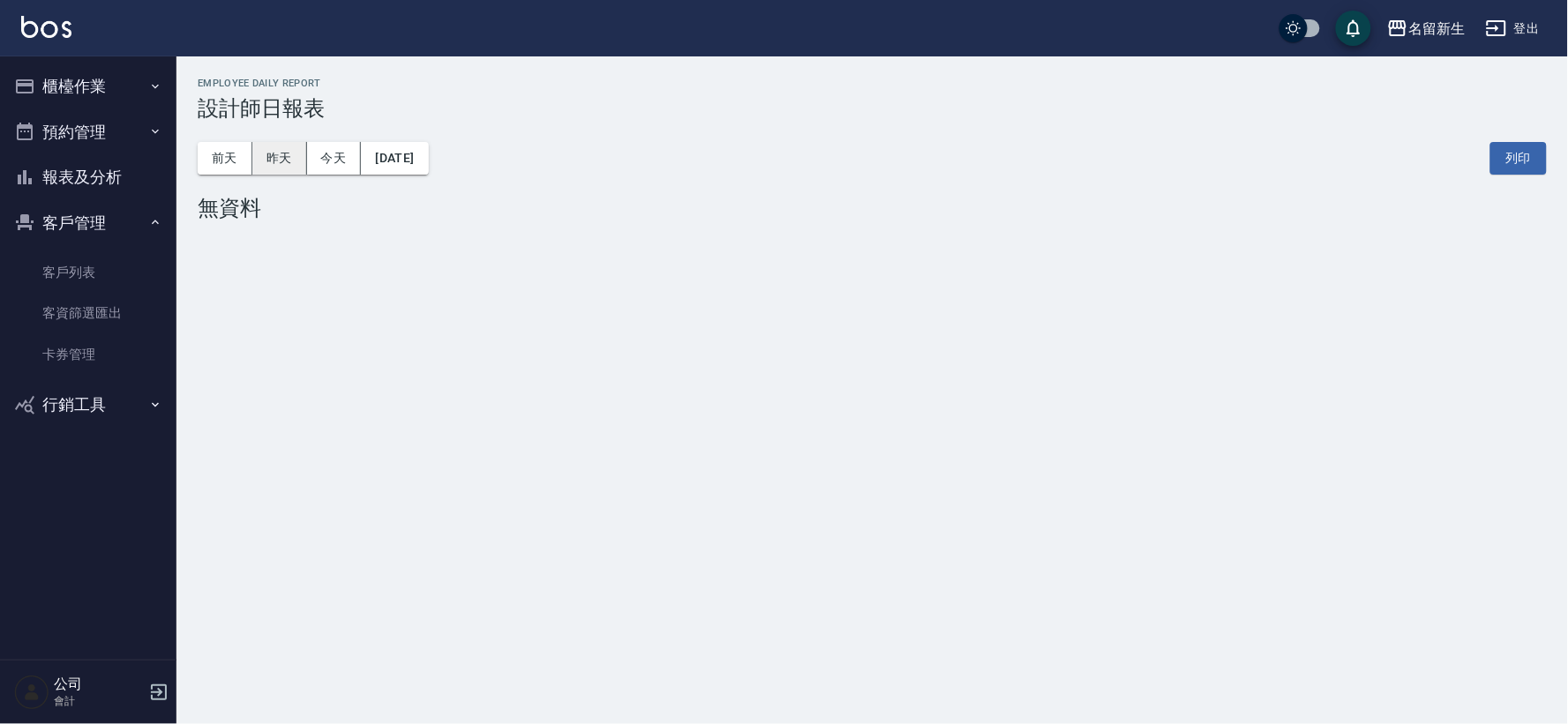
click at [281, 172] on button "昨天" at bounding box center [279, 157] width 54 height 32
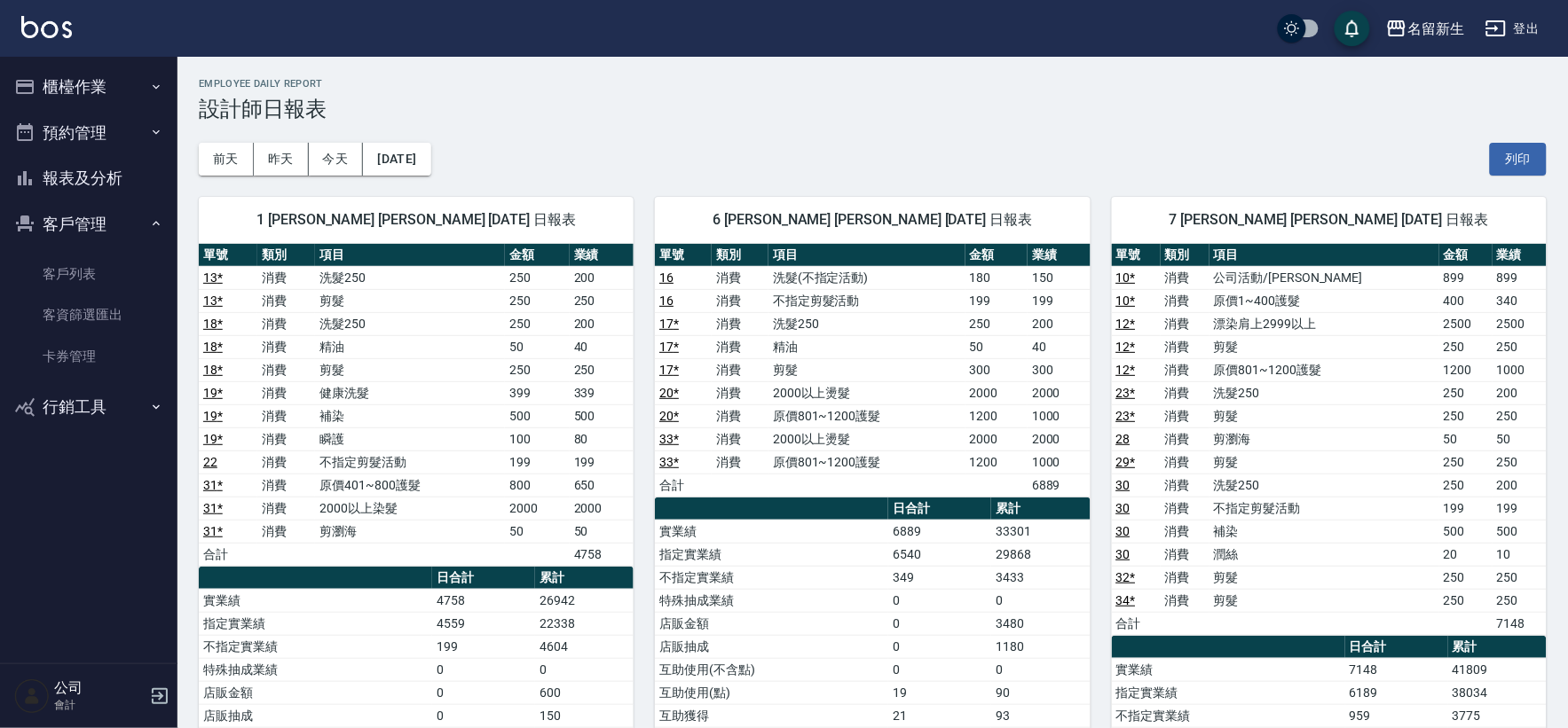
click at [55, 235] on button "客戶管理" at bounding box center [89, 225] width 163 height 46
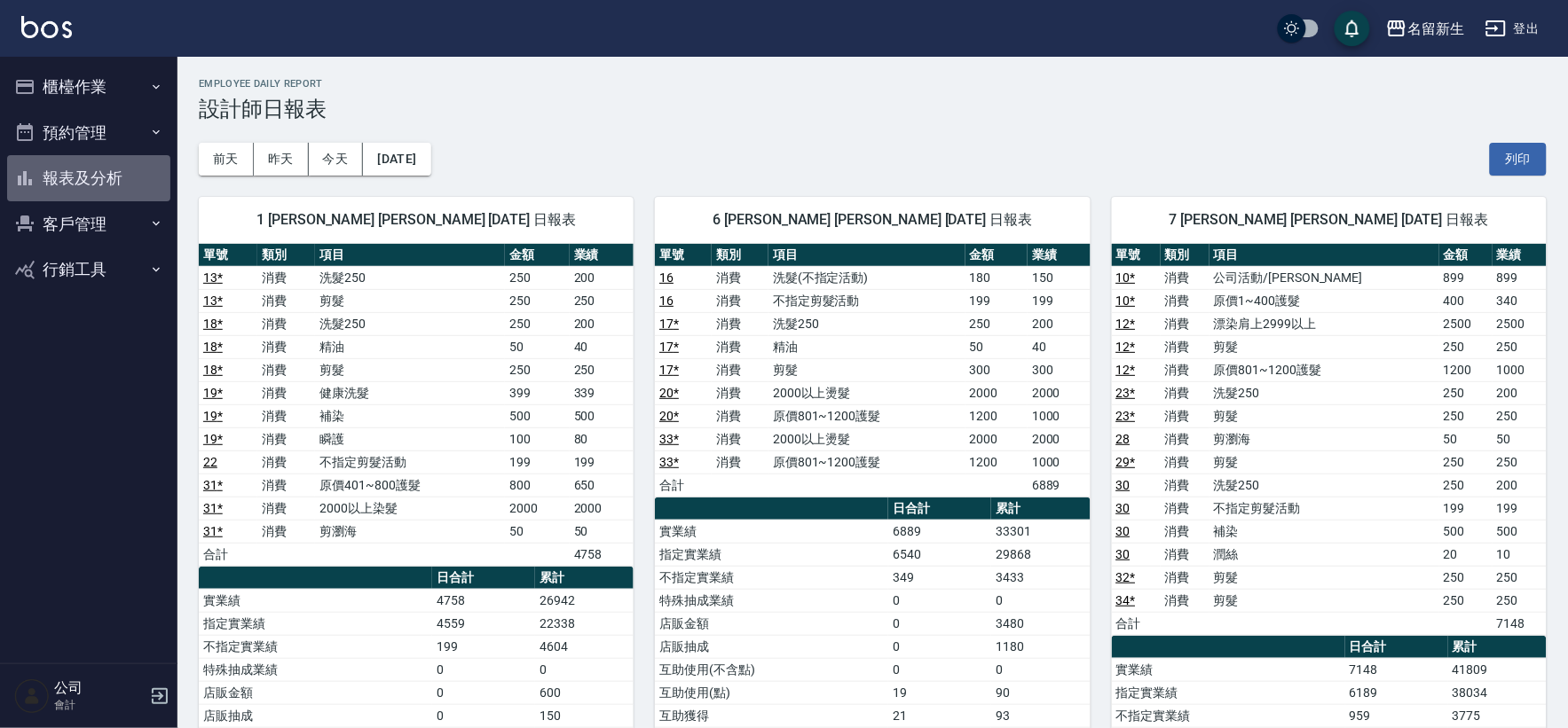
click at [101, 164] on button "報表及分析" at bounding box center [89, 179] width 163 height 46
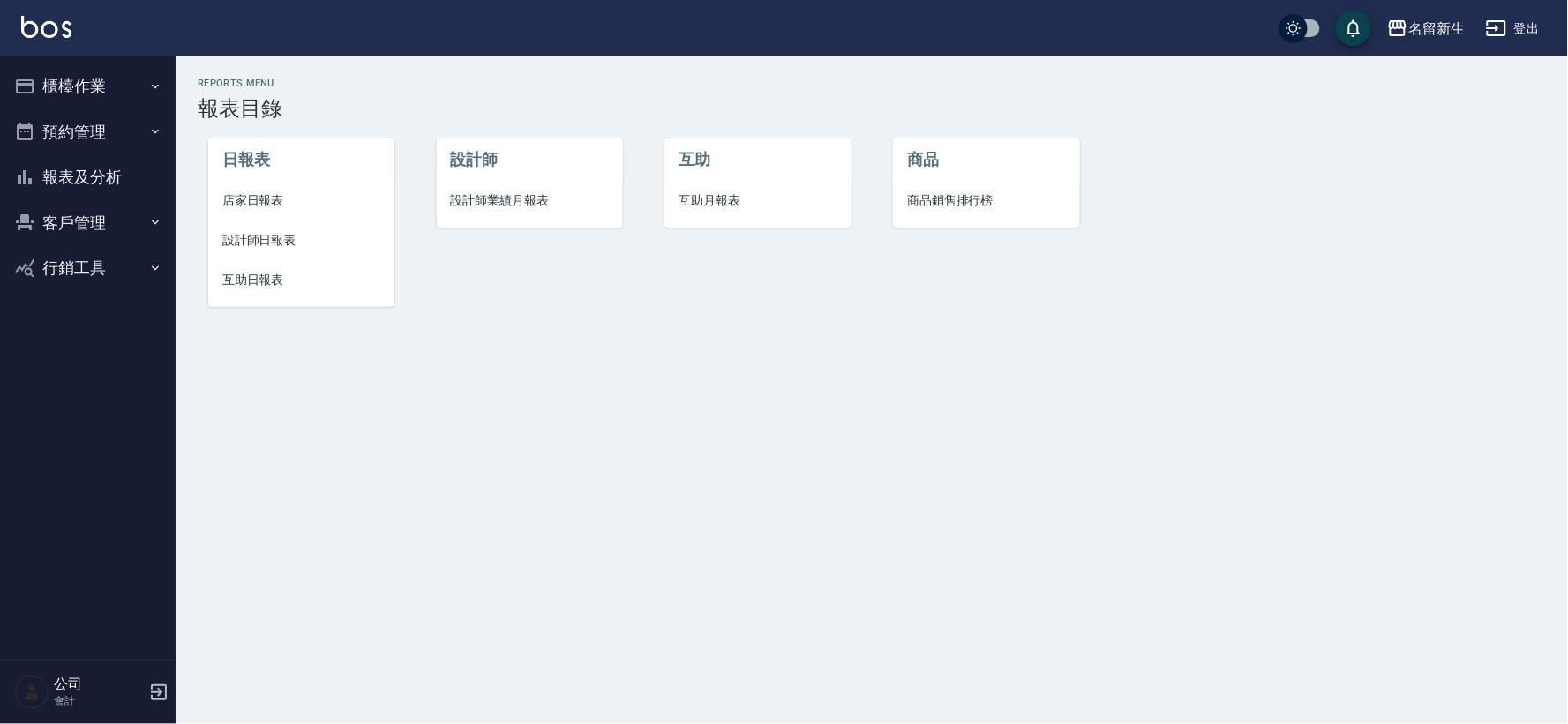
click at [454, 207] on span "設計師業績月報表" at bounding box center [530, 201] width 158 height 18
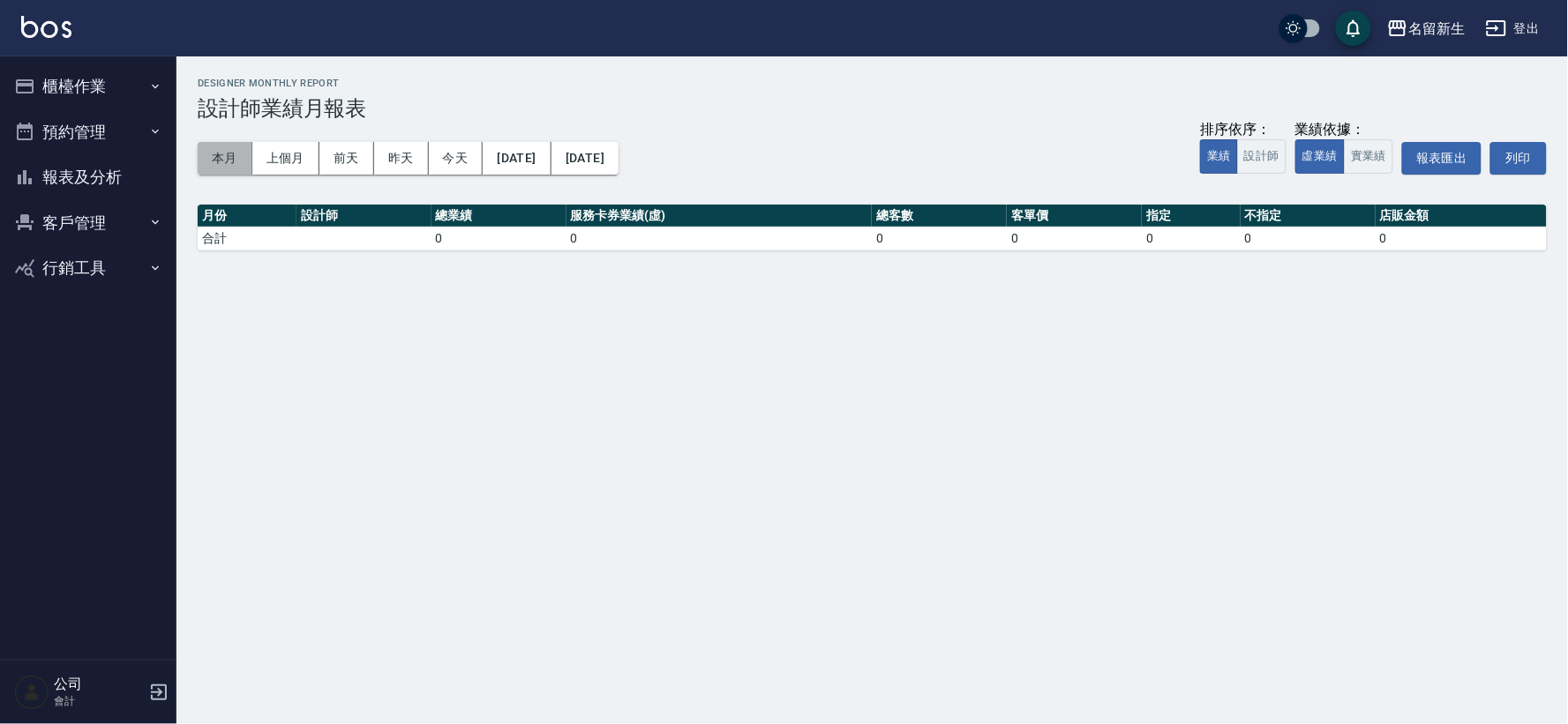
click at [236, 161] on button "本月" at bounding box center [225, 157] width 54 height 32
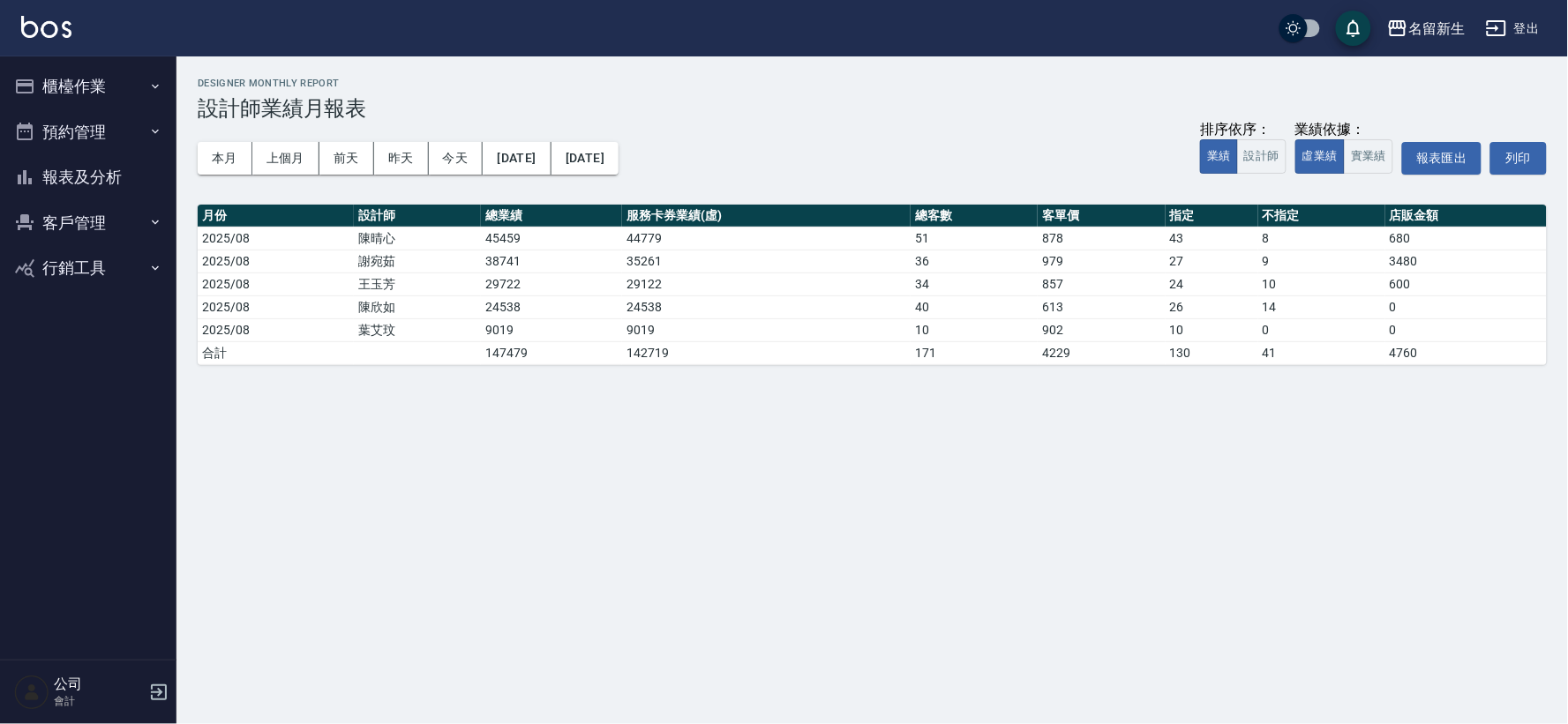
click at [85, 183] on button "報表及分析" at bounding box center [88, 178] width 162 height 46
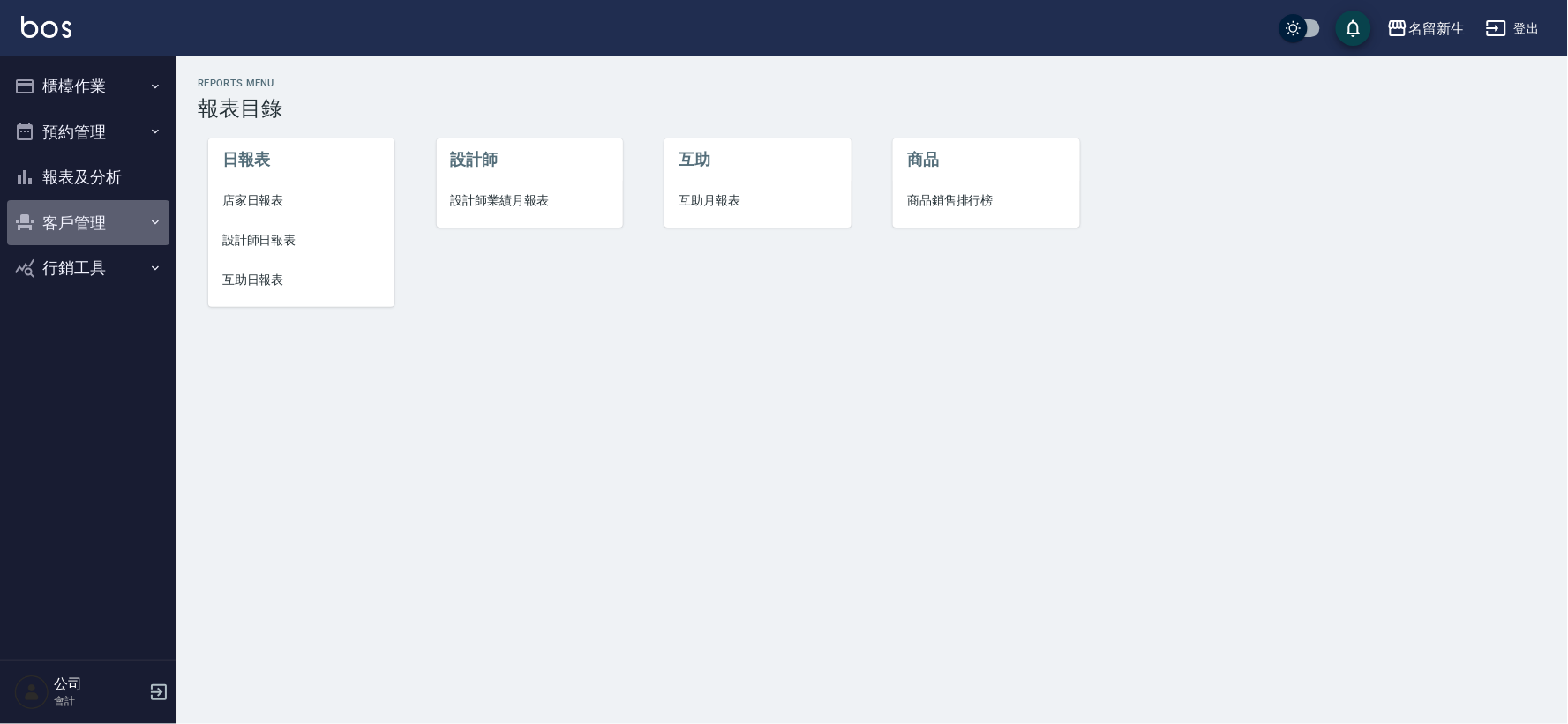
click at [80, 218] on button "客戶管理" at bounding box center [88, 224] width 162 height 46
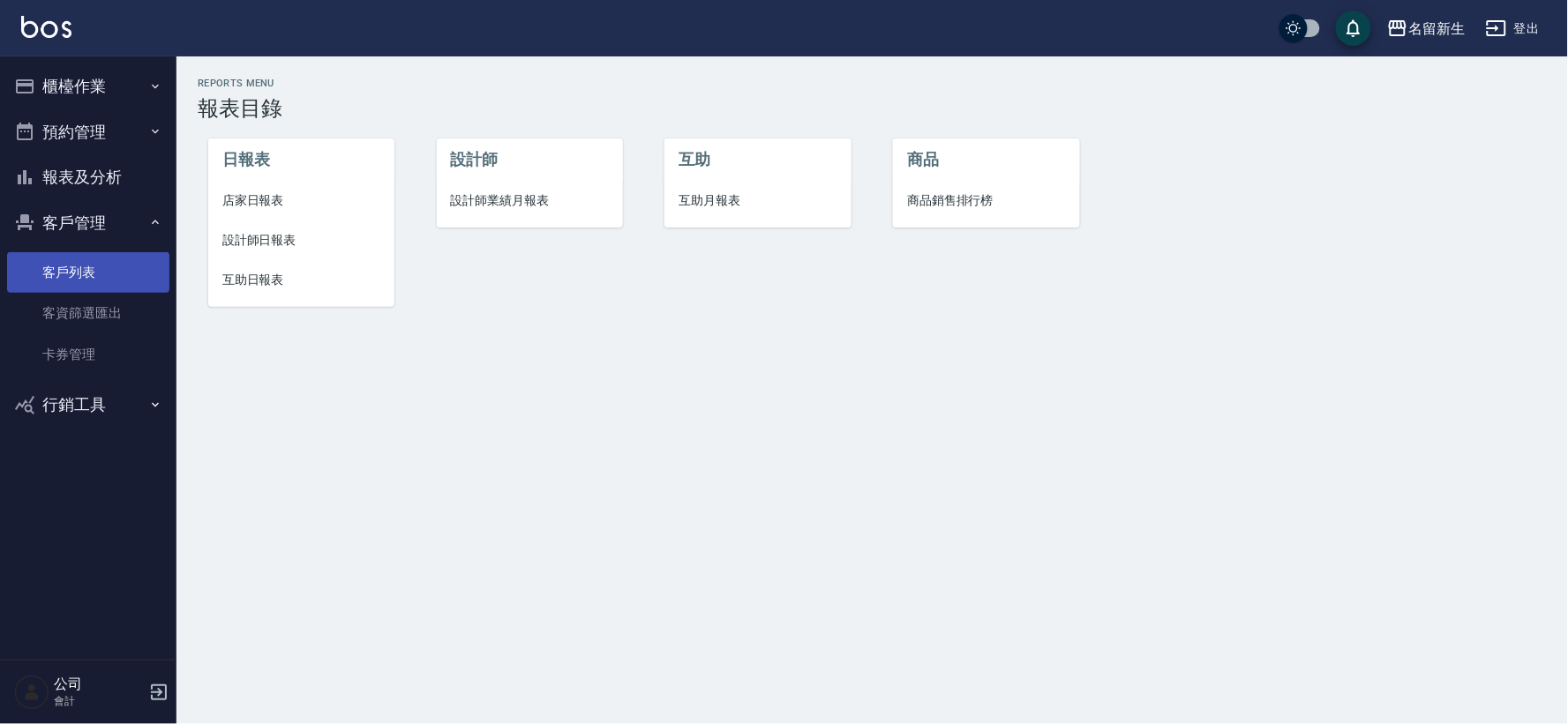
click at [95, 259] on link "客戶列表" at bounding box center [88, 272] width 162 height 40
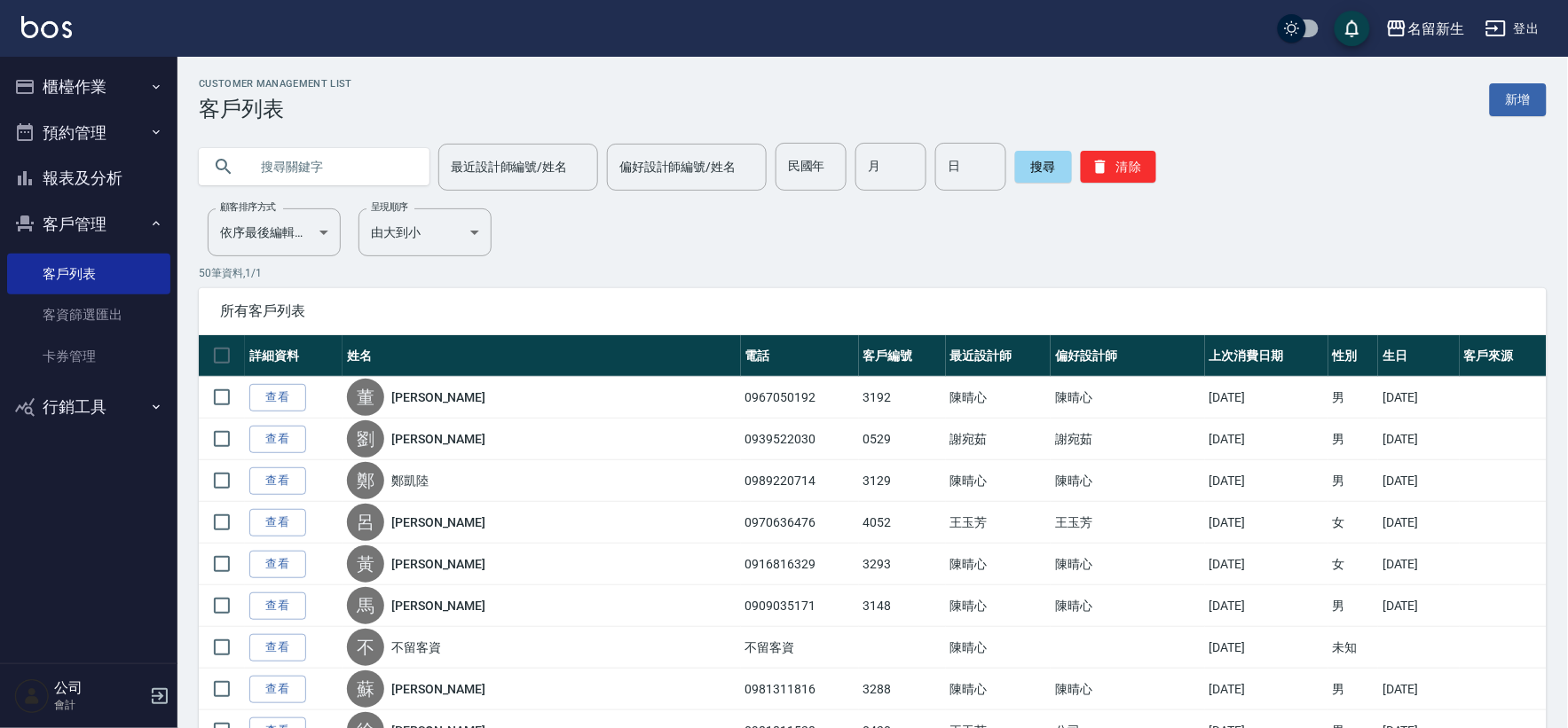
click at [91, 220] on button "客戶管理" at bounding box center [89, 225] width 163 height 46
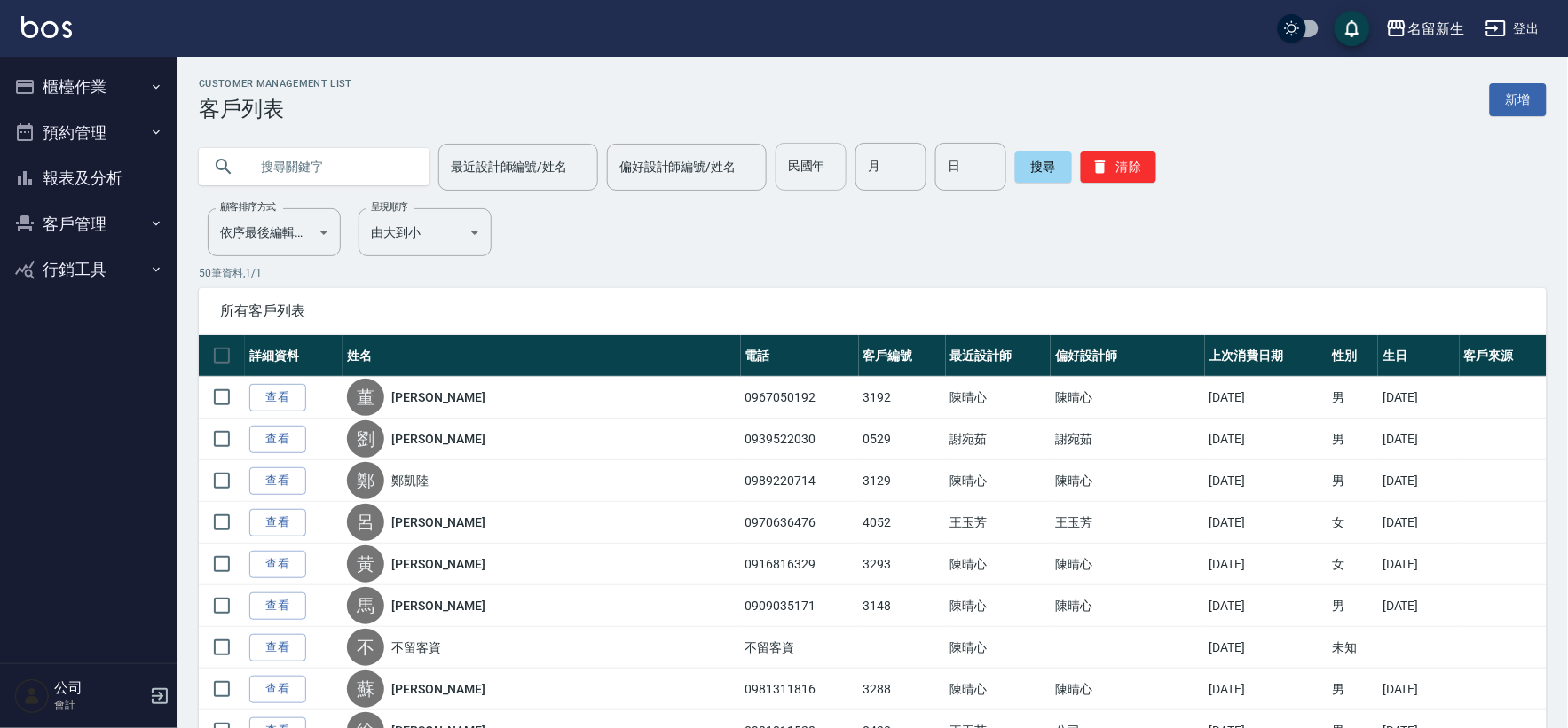
click at [818, 169] on input "民國年" at bounding box center [811, 167] width 71 height 48
click at [378, 168] on input "text" at bounding box center [331, 167] width 167 height 48
click at [350, 156] on input "09" at bounding box center [331, 167] width 167 height 48
click at [327, 169] on input "09" at bounding box center [331, 167] width 167 height 48
type input "0976379725"
